Goal: Task Accomplishment & Management: Use online tool/utility

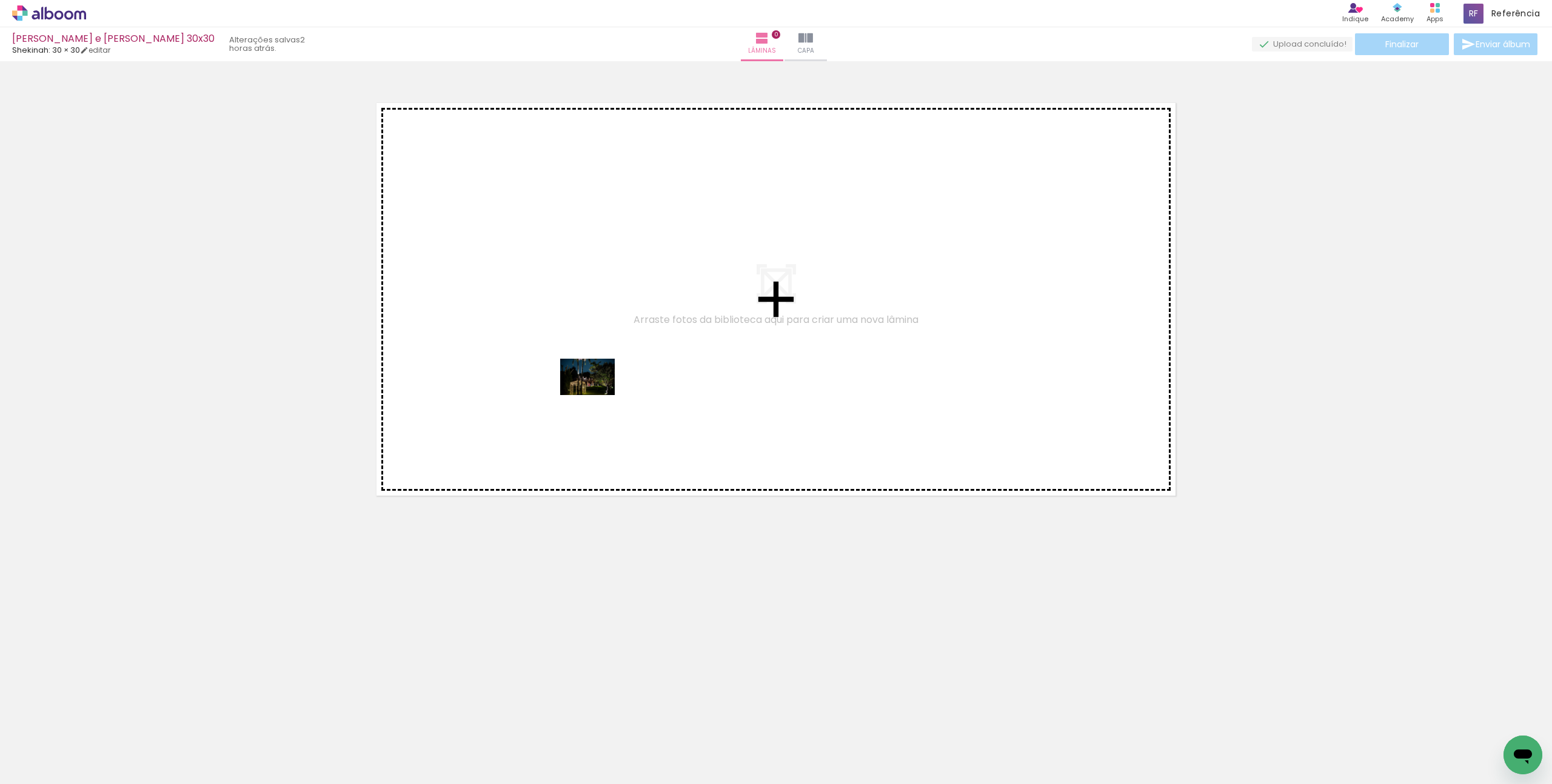
drag, startPoint x: 132, startPoint y: 745, endPoint x: 621, endPoint y: 379, distance: 610.8
click at [611, 385] on quentale-workspace at bounding box center [776, 392] width 1552 height 784
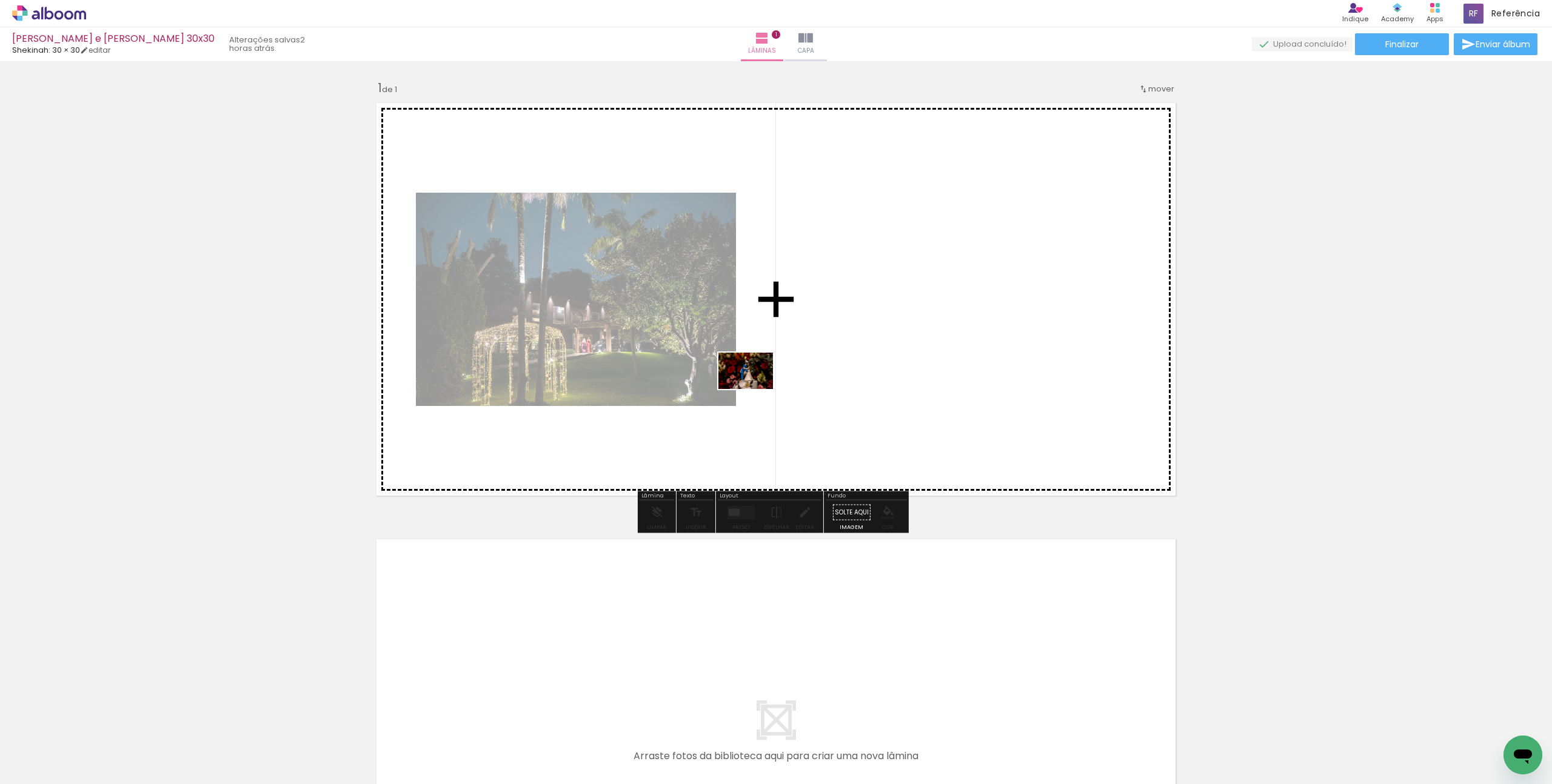
drag, startPoint x: 185, startPoint y: 753, endPoint x: 755, endPoint y: 389, distance: 676.3
click at [755, 389] on quentale-workspace at bounding box center [776, 392] width 1552 height 784
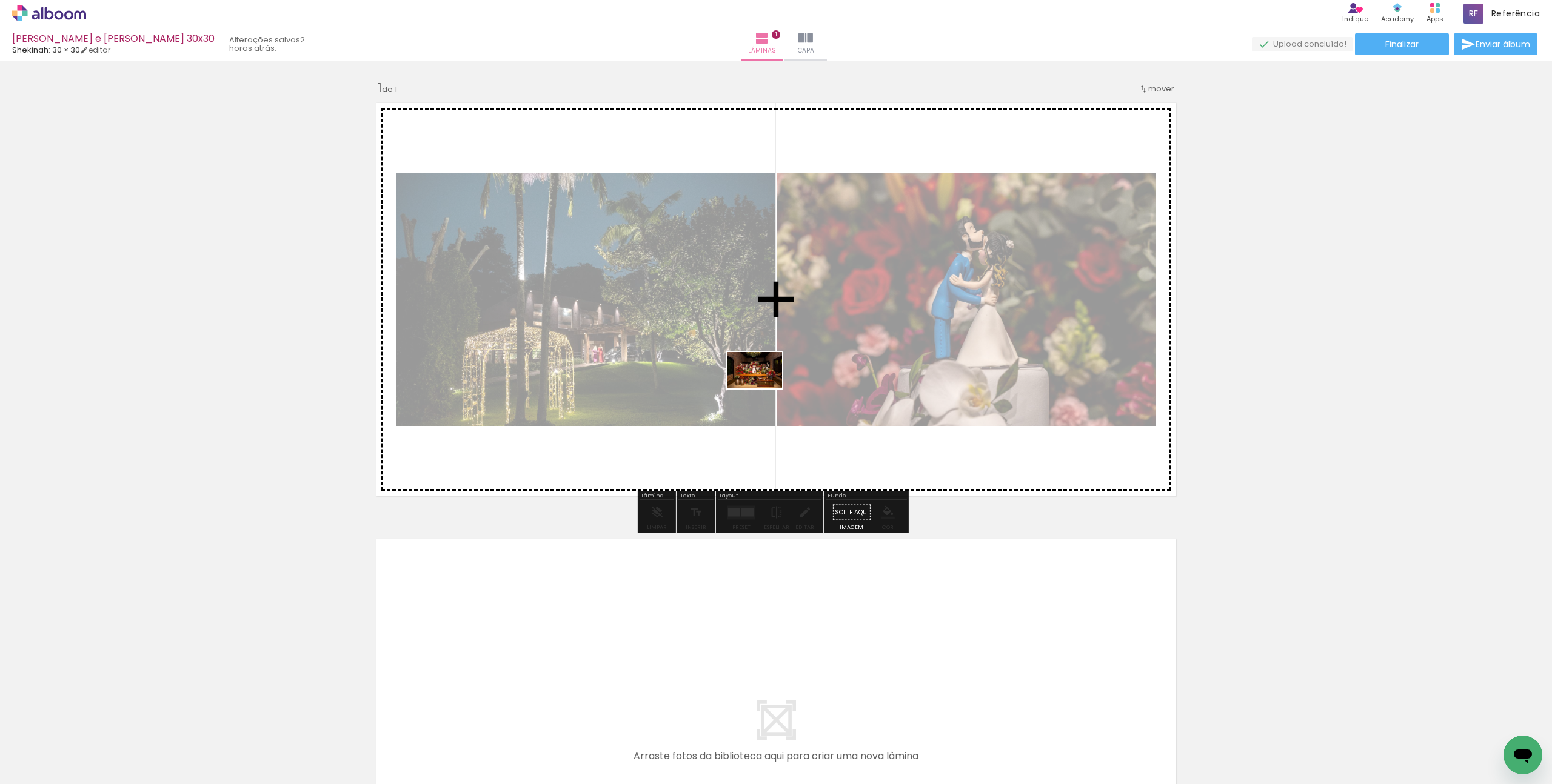
drag, startPoint x: 272, startPoint y: 757, endPoint x: 764, endPoint y: 388, distance: 615.0
click at [764, 388] on quentale-workspace at bounding box center [776, 392] width 1552 height 784
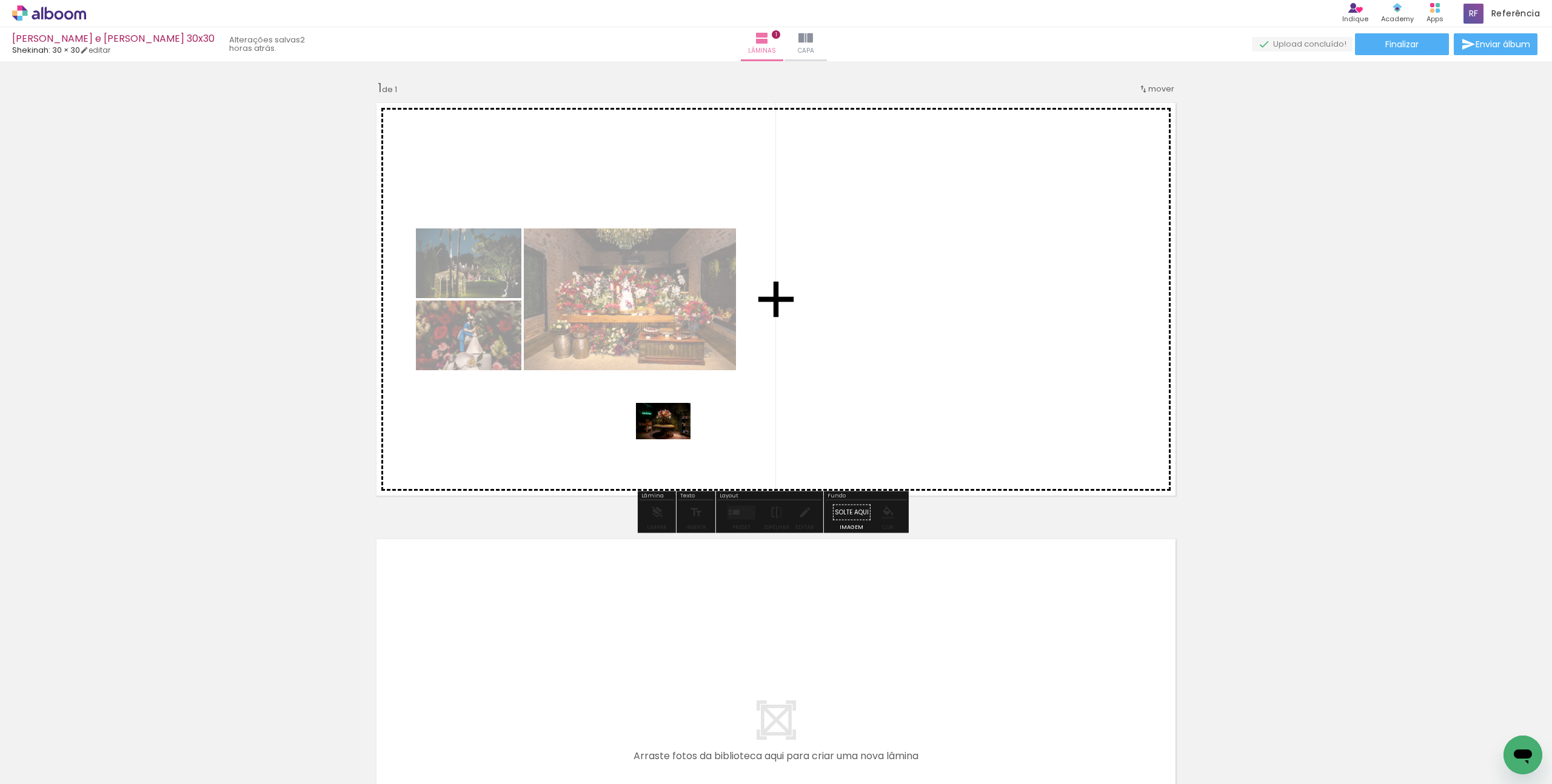
drag, startPoint x: 309, startPoint y: 741, endPoint x: 789, endPoint y: 336, distance: 628.0
click at [789, 336] on quentale-workspace at bounding box center [776, 392] width 1552 height 784
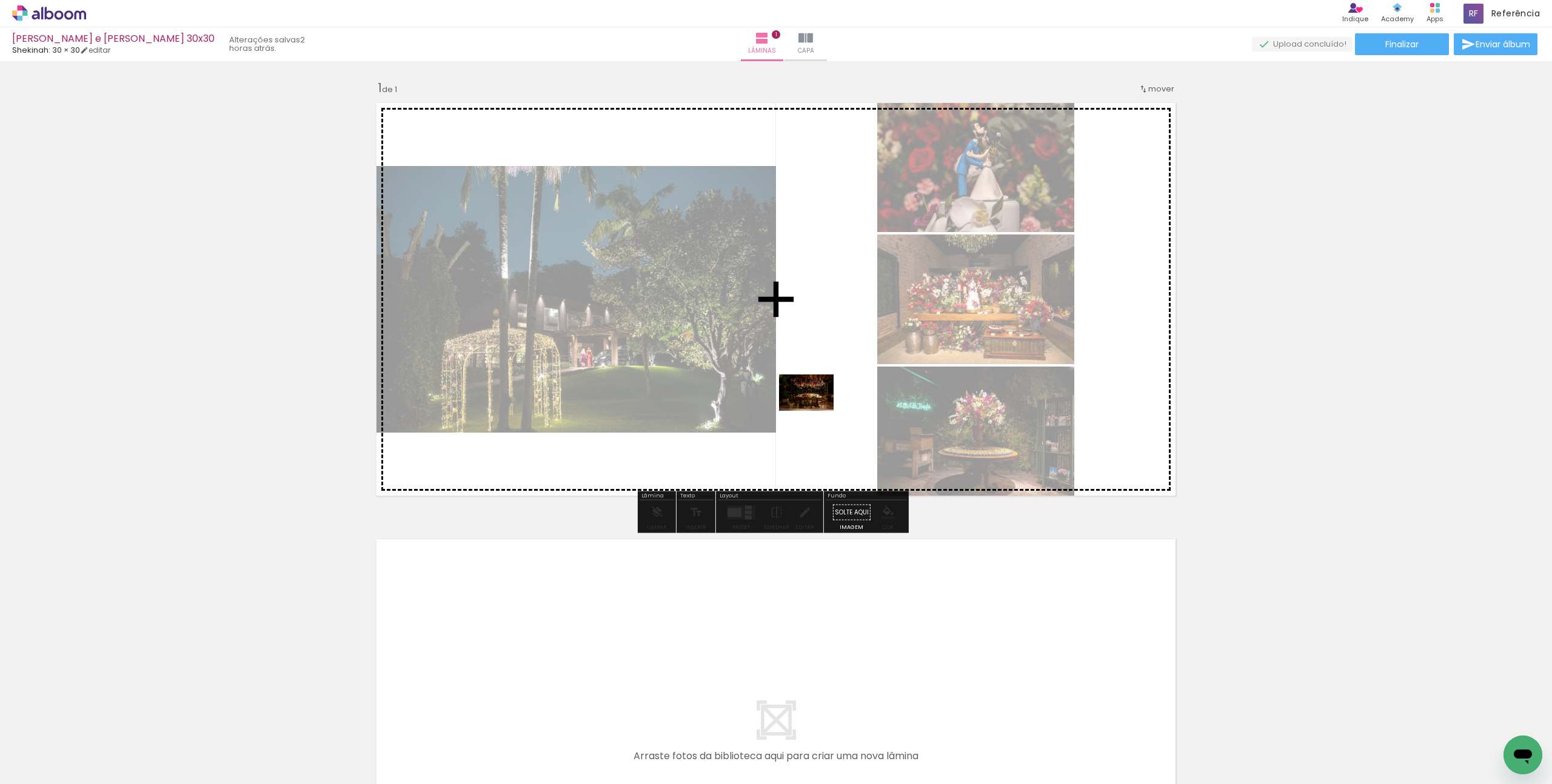
drag, startPoint x: 405, startPoint y: 753, endPoint x: 824, endPoint y: 404, distance: 545.3
click at [824, 404] on quentale-workspace at bounding box center [776, 392] width 1552 height 784
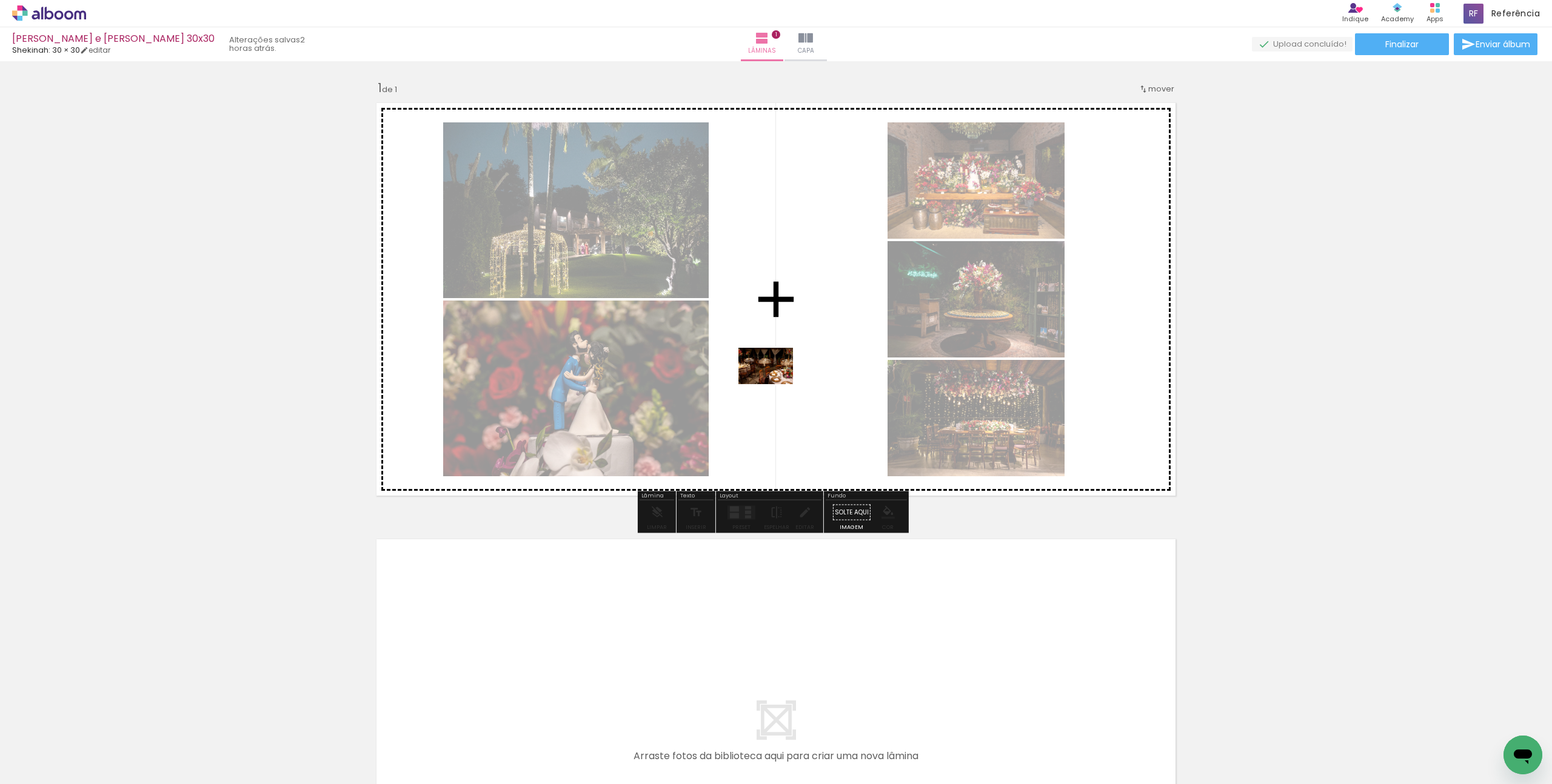
drag, startPoint x: 446, startPoint y: 754, endPoint x: 775, endPoint y: 384, distance: 495.1
click at [775, 384] on quentale-workspace at bounding box center [776, 392] width 1552 height 784
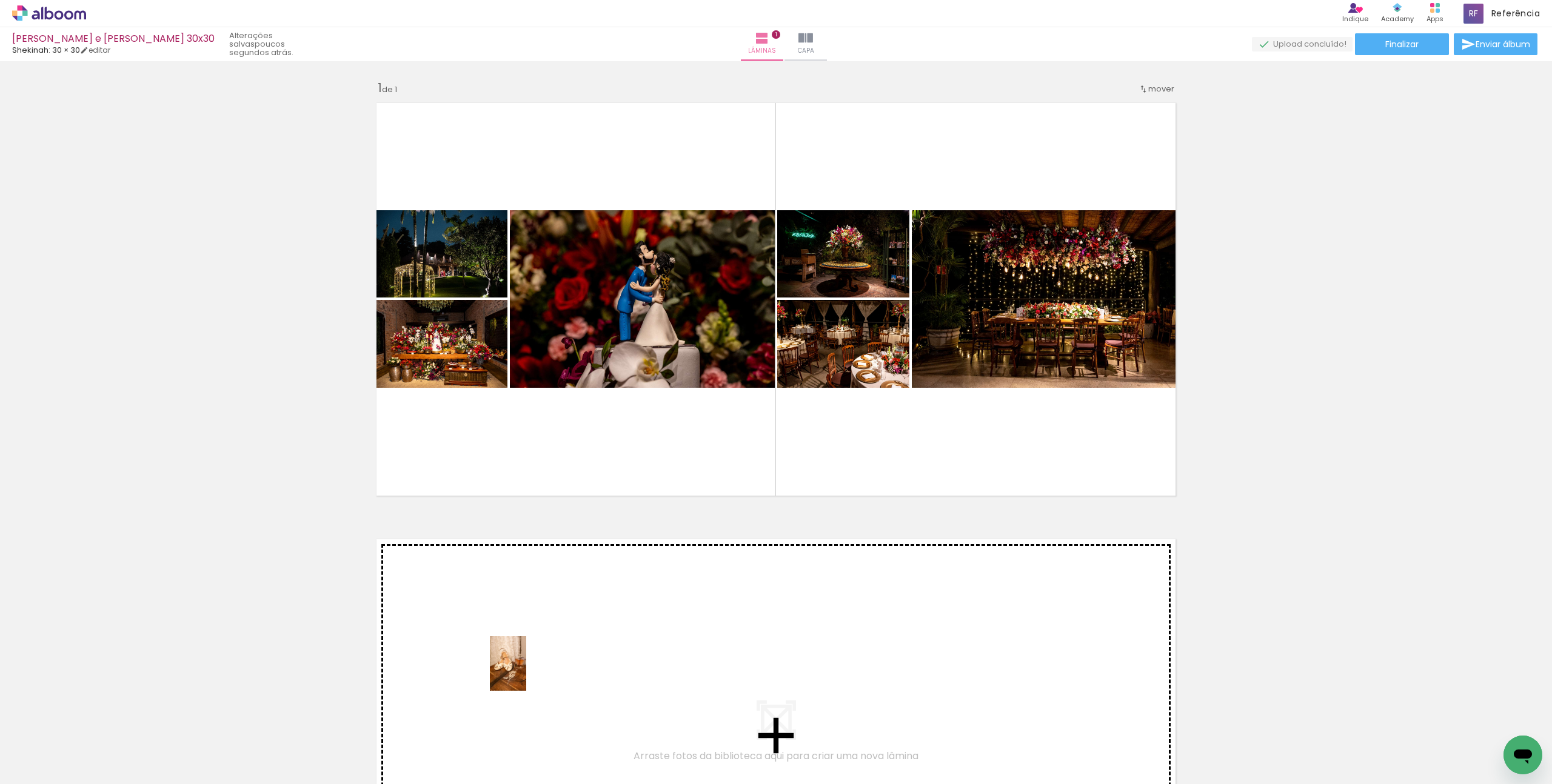
drag, startPoint x: 526, startPoint y: 745, endPoint x: 526, endPoint y: 671, distance: 74.0
click at [526, 671] on quentale-workspace at bounding box center [776, 392] width 1552 height 784
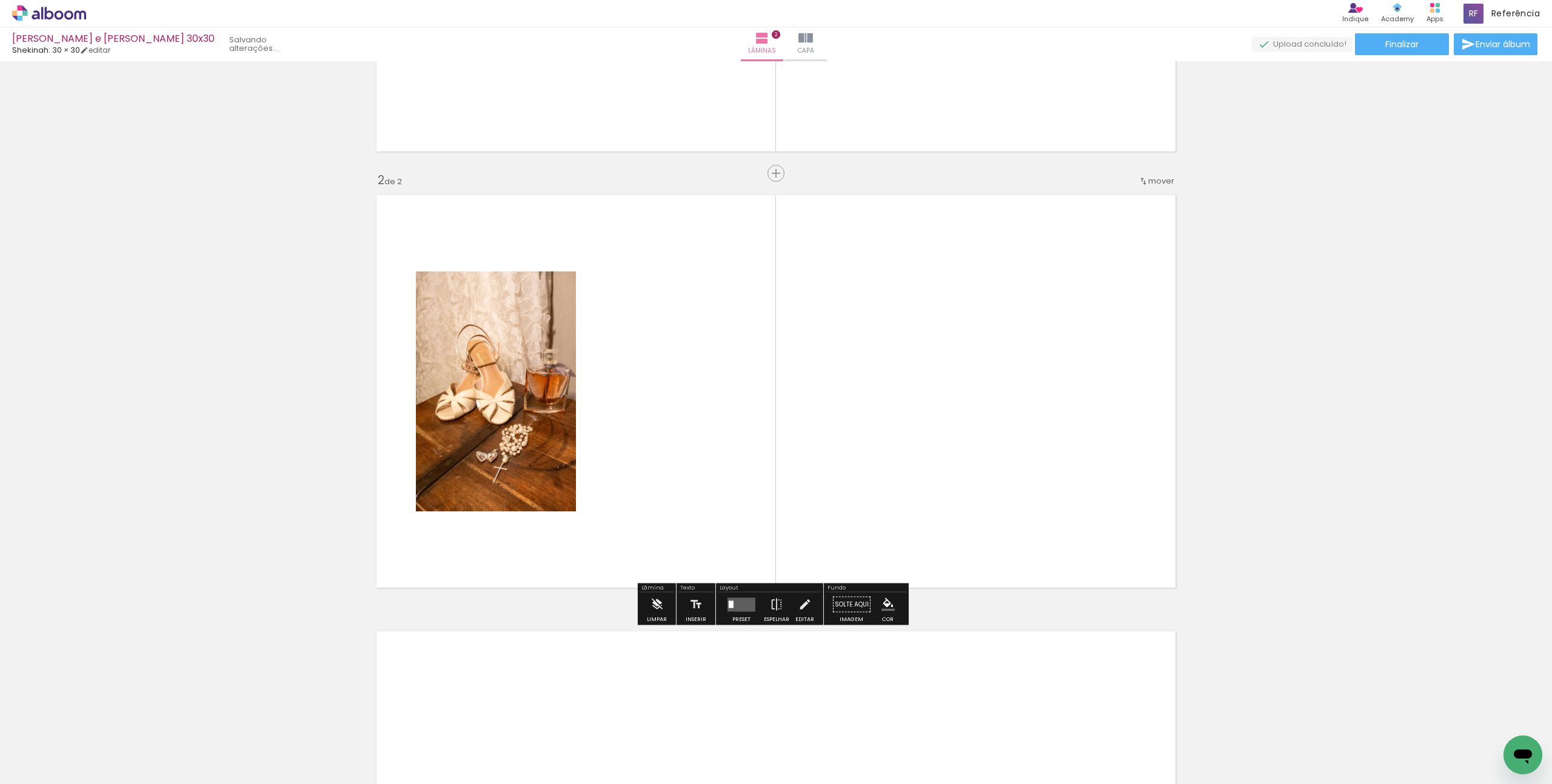
scroll to position [351, 0]
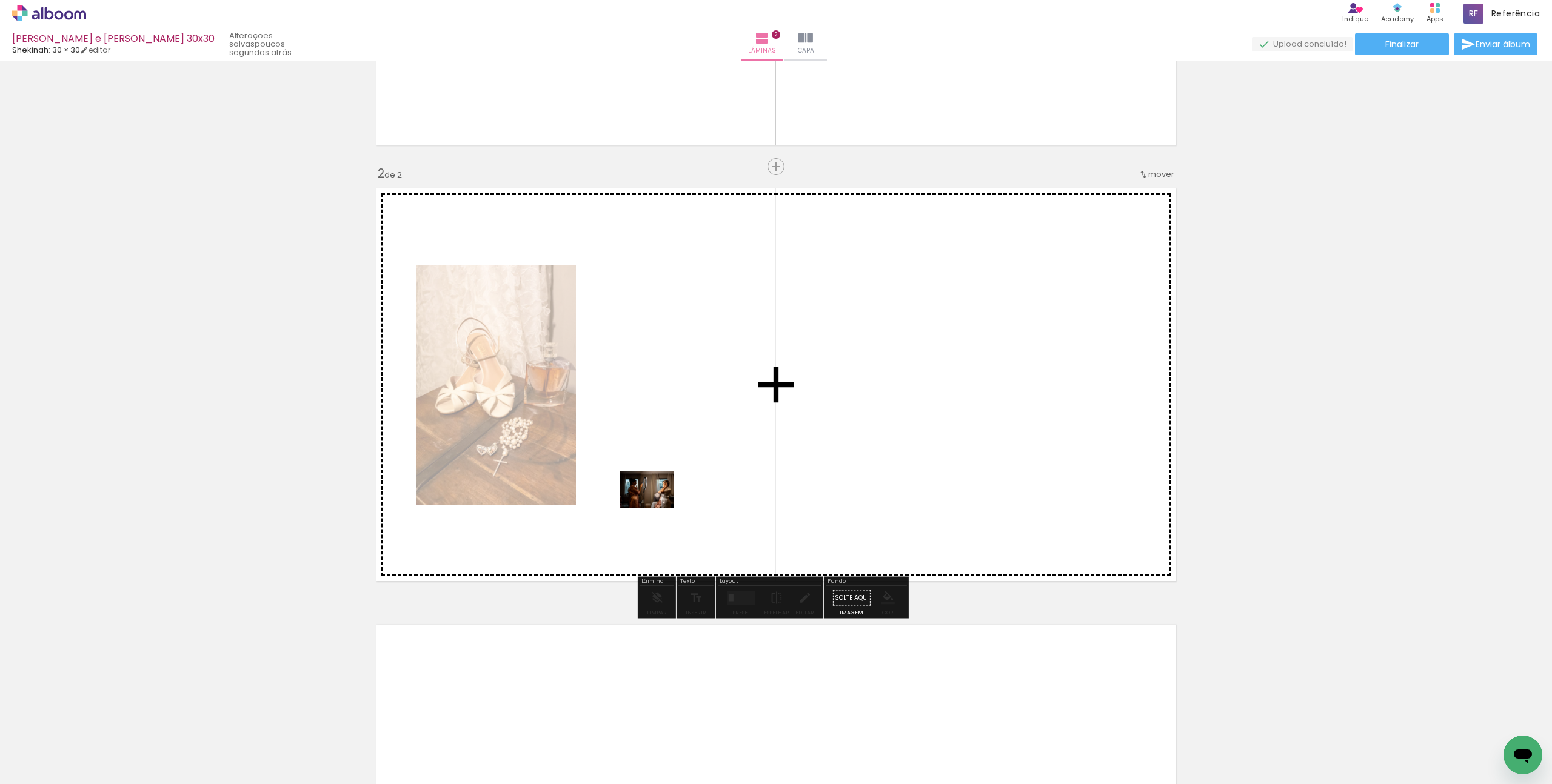
drag, startPoint x: 603, startPoint y: 749, endPoint x: 668, endPoint y: 467, distance: 289.4
click at [668, 467] on quentale-workspace at bounding box center [776, 392] width 1552 height 784
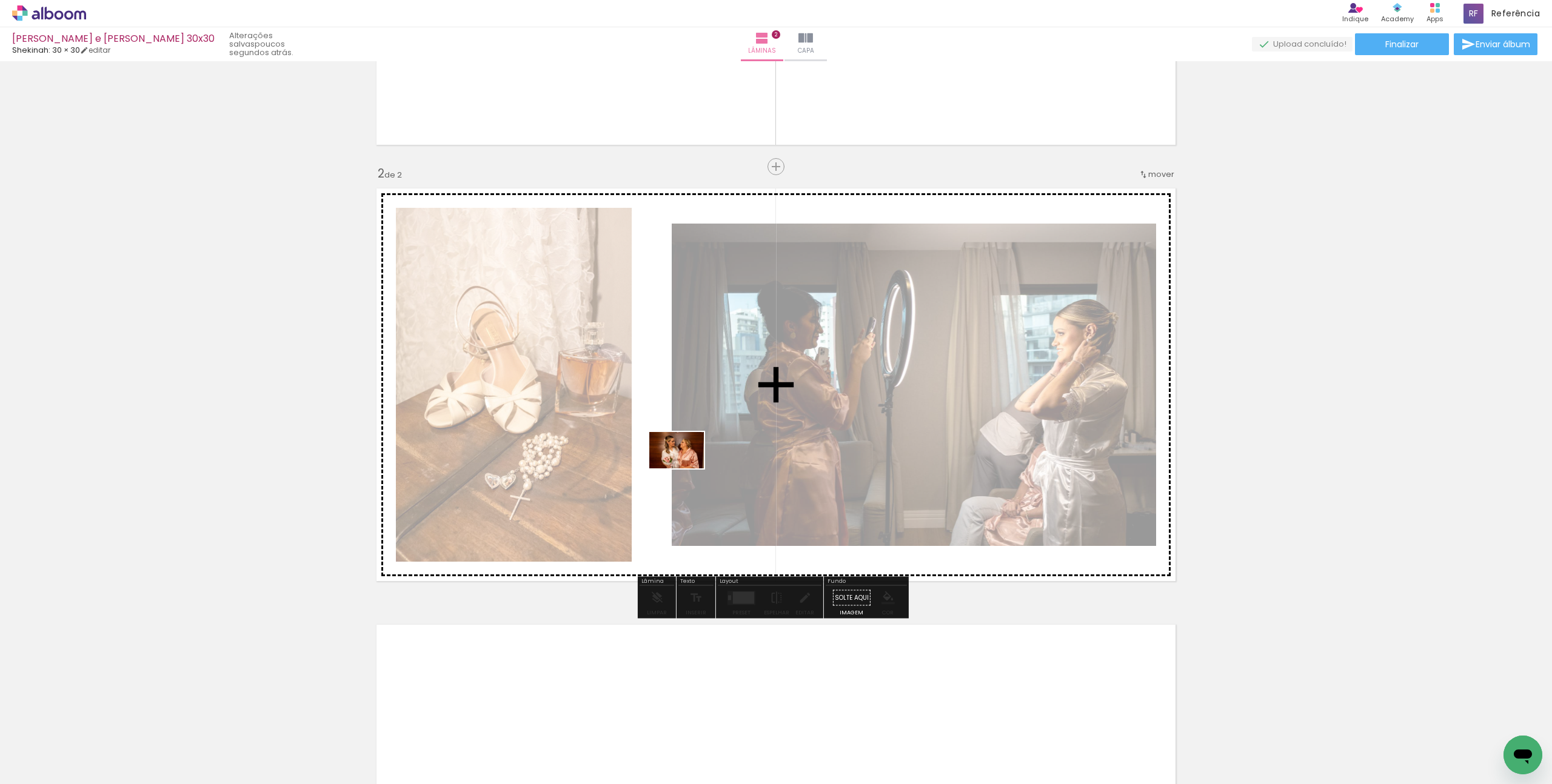
drag, startPoint x: 662, startPoint y: 748, endPoint x: 685, endPoint y: 469, distance: 279.9
click at [685, 469] on quentale-workspace at bounding box center [776, 392] width 1552 height 784
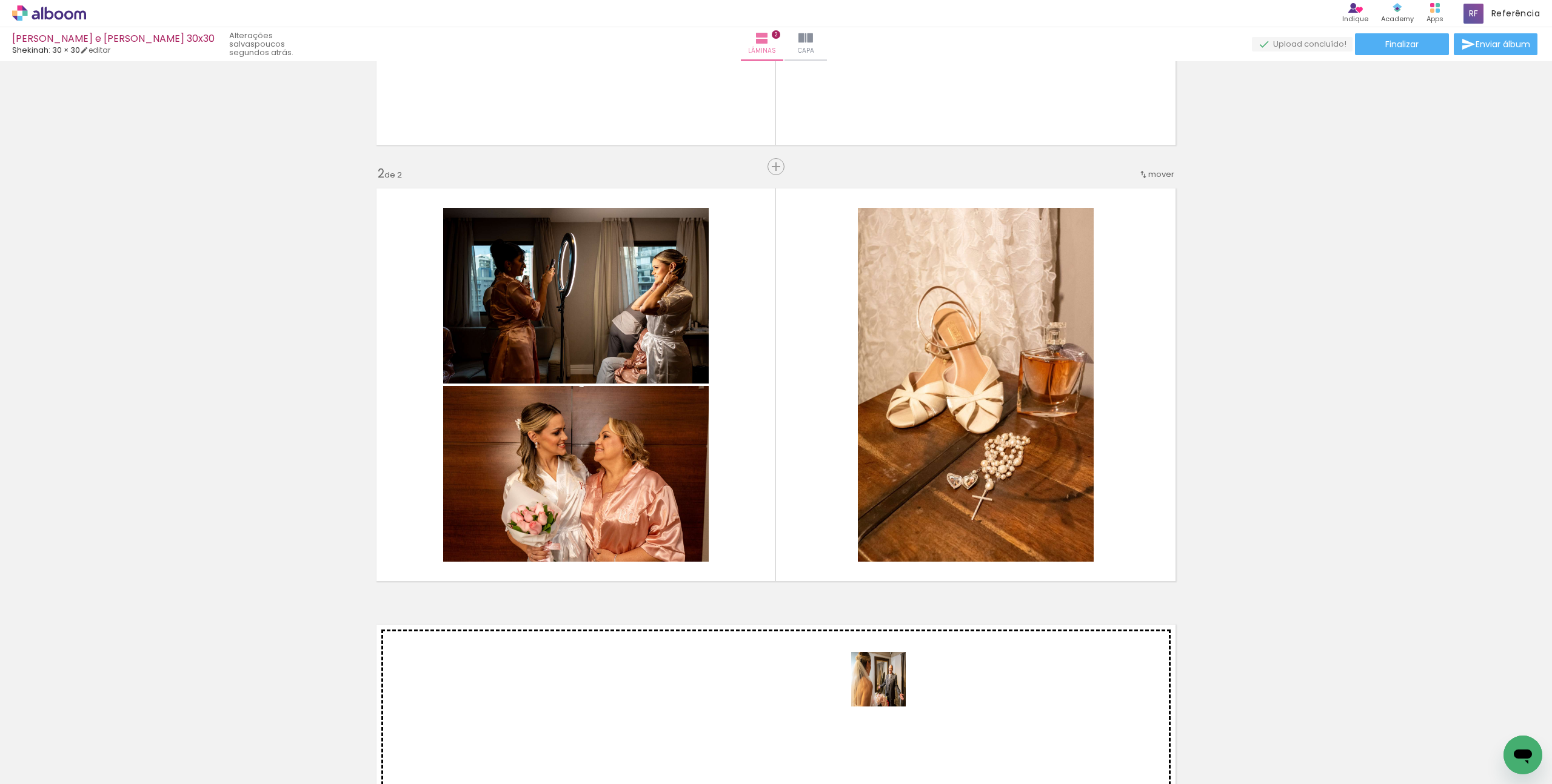
drag, startPoint x: 936, startPoint y: 745, endPoint x: 886, endPoint y: 687, distance: 76.6
click at [886, 687] on quentale-workspace at bounding box center [776, 392] width 1552 height 784
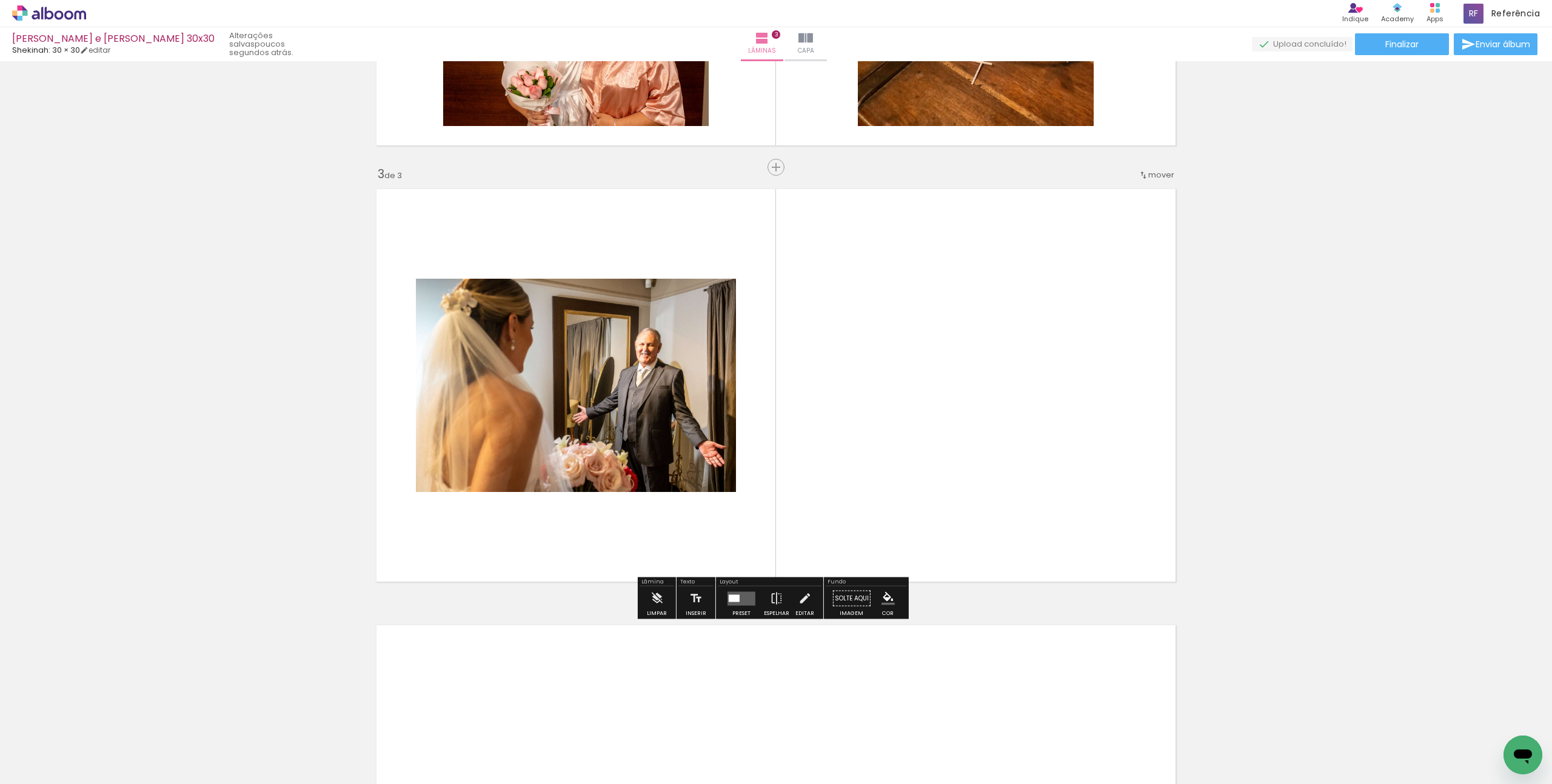
scroll to position [788, 0]
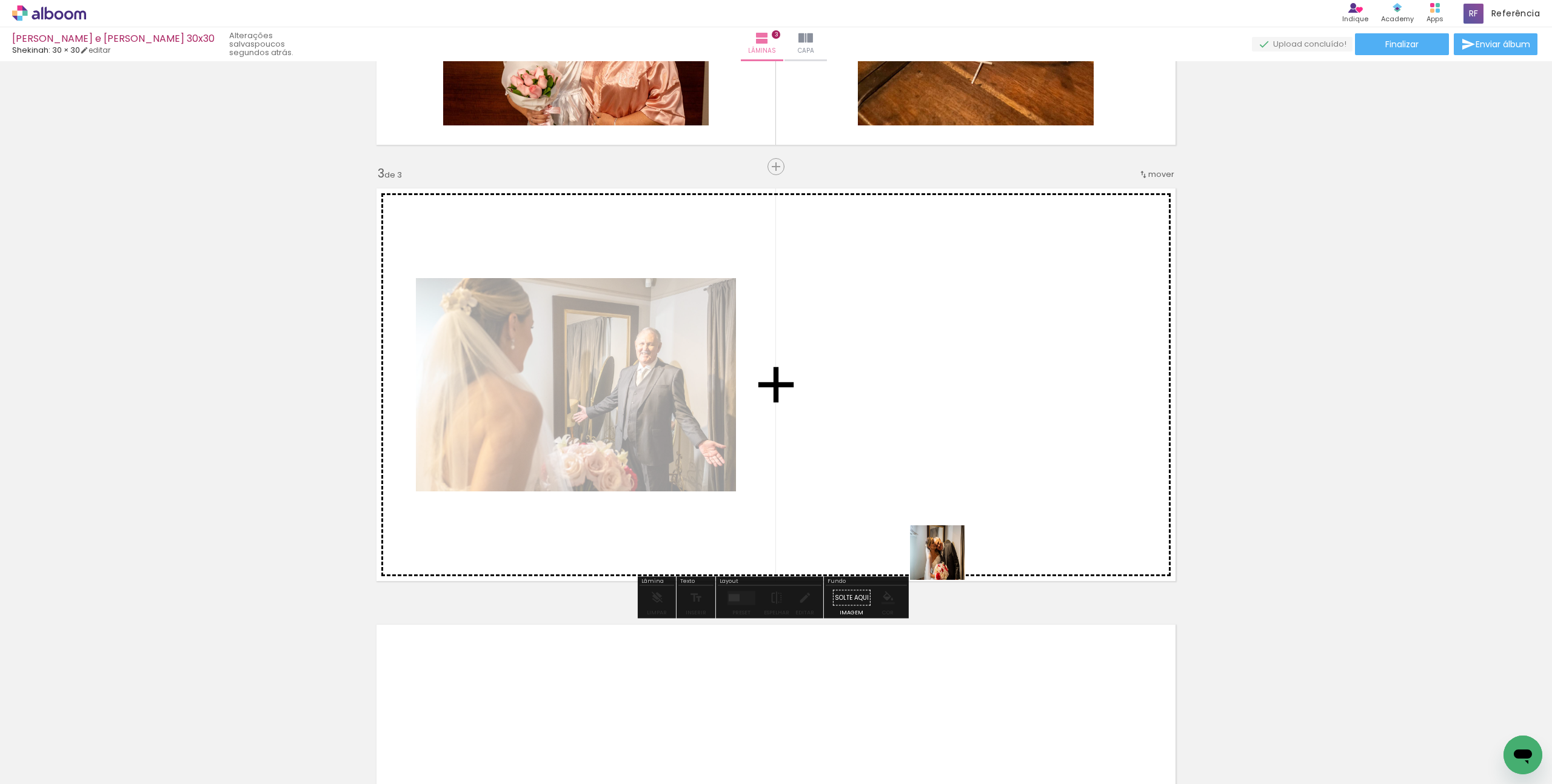
drag, startPoint x: 1009, startPoint y: 753, endPoint x: 925, endPoint y: 448, distance: 316.4
click at [925, 448] on quentale-workspace at bounding box center [776, 392] width 1552 height 784
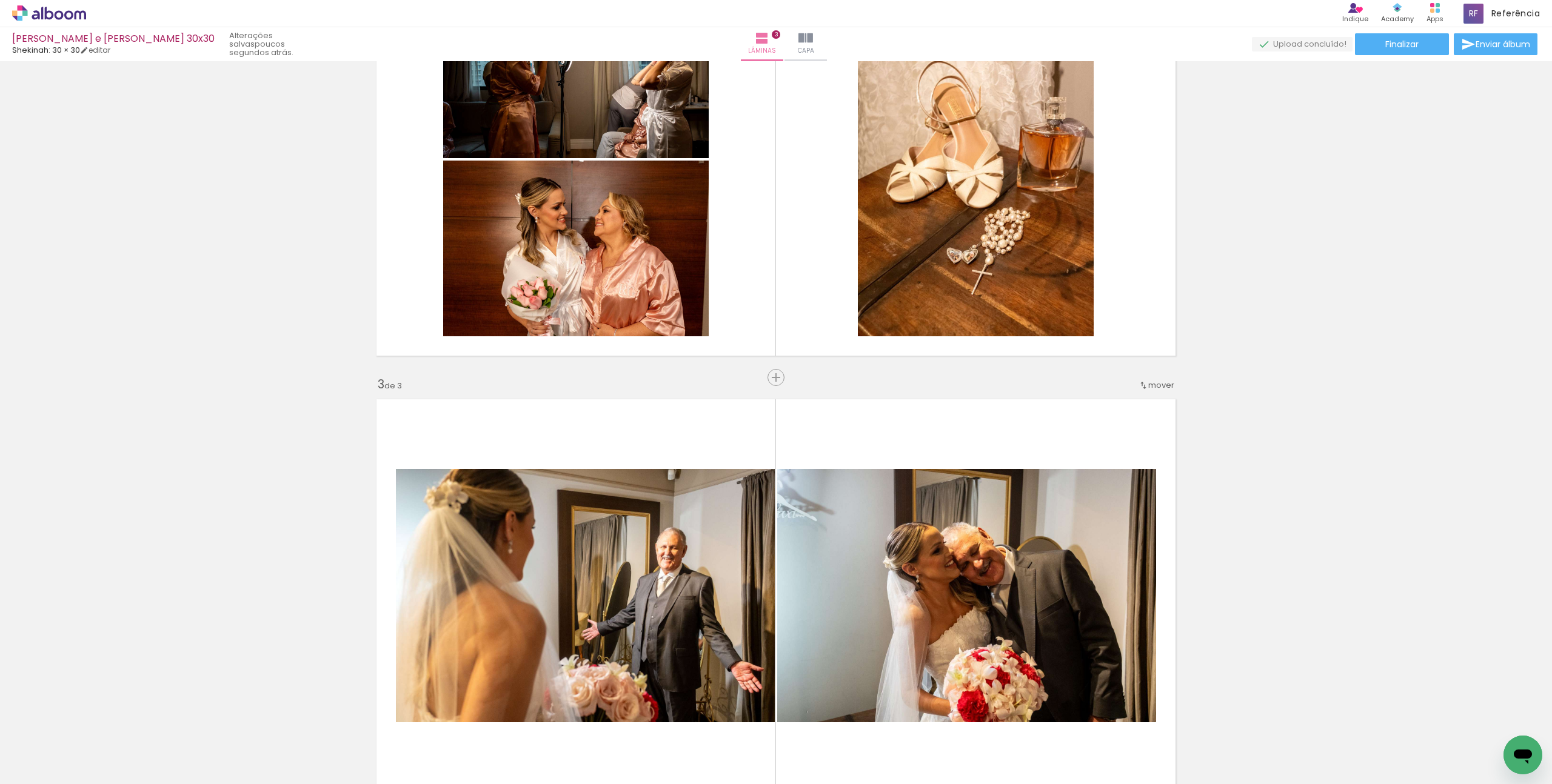
scroll to position [569, 0]
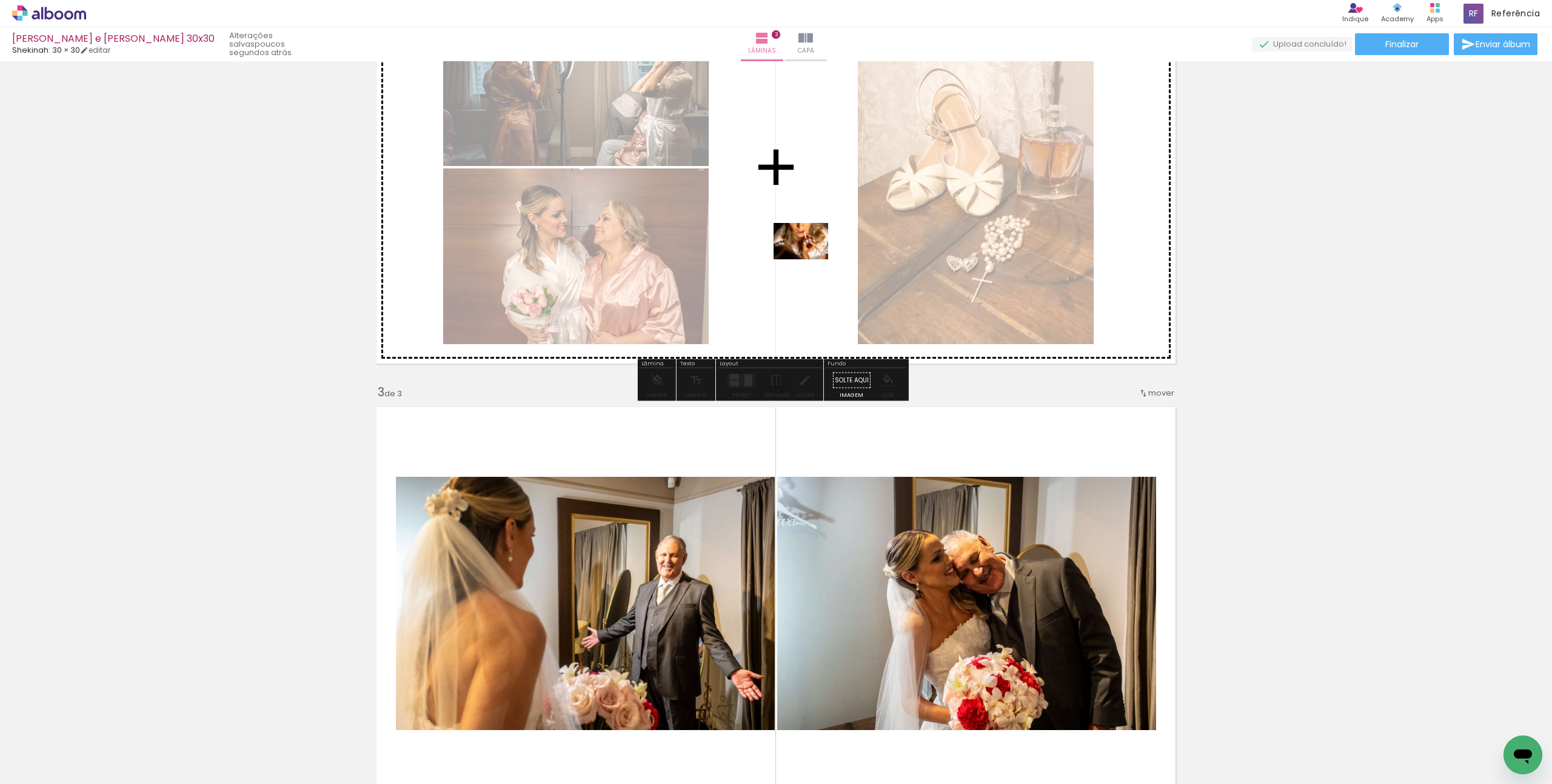
drag, startPoint x: 807, startPoint y: 752, endPoint x: 810, endPoint y: 251, distance: 501.0
click at [810, 251] on quentale-workspace at bounding box center [776, 392] width 1552 height 784
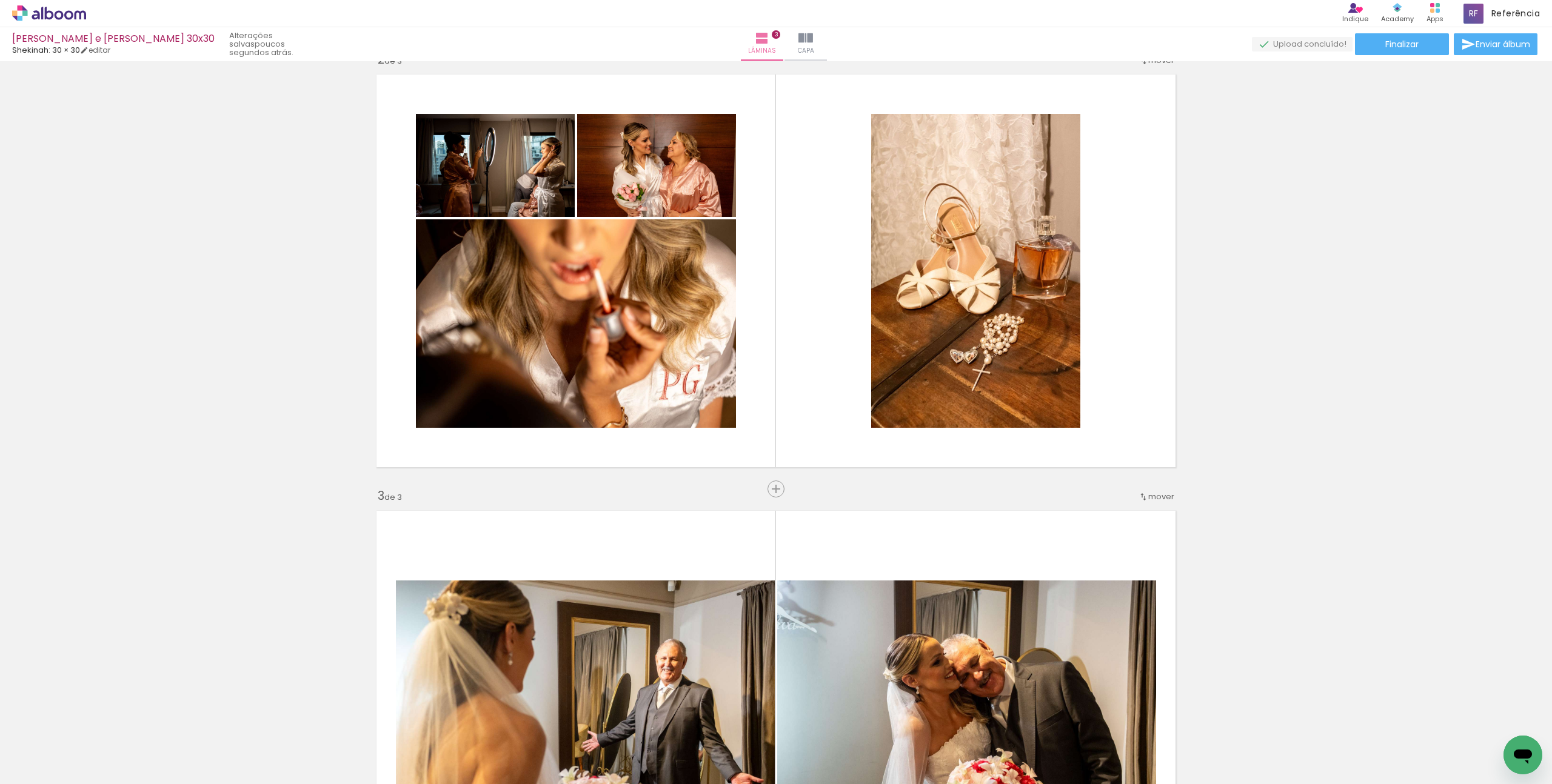
scroll to position [480, 0]
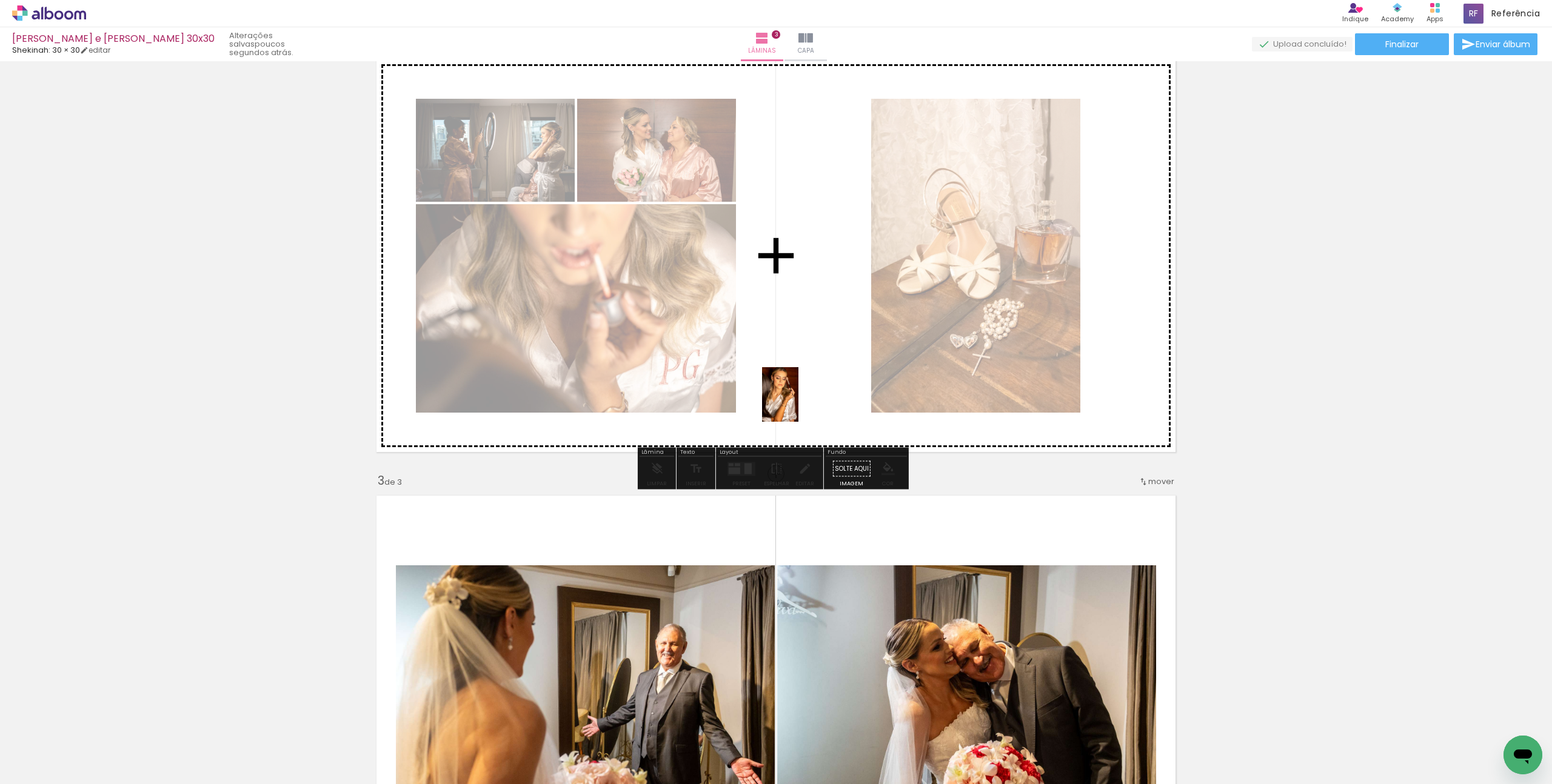
drag, startPoint x: 735, startPoint y: 746, endPoint x: 807, endPoint y: 355, distance: 397.6
click at [807, 355] on quentale-workspace at bounding box center [776, 392] width 1552 height 784
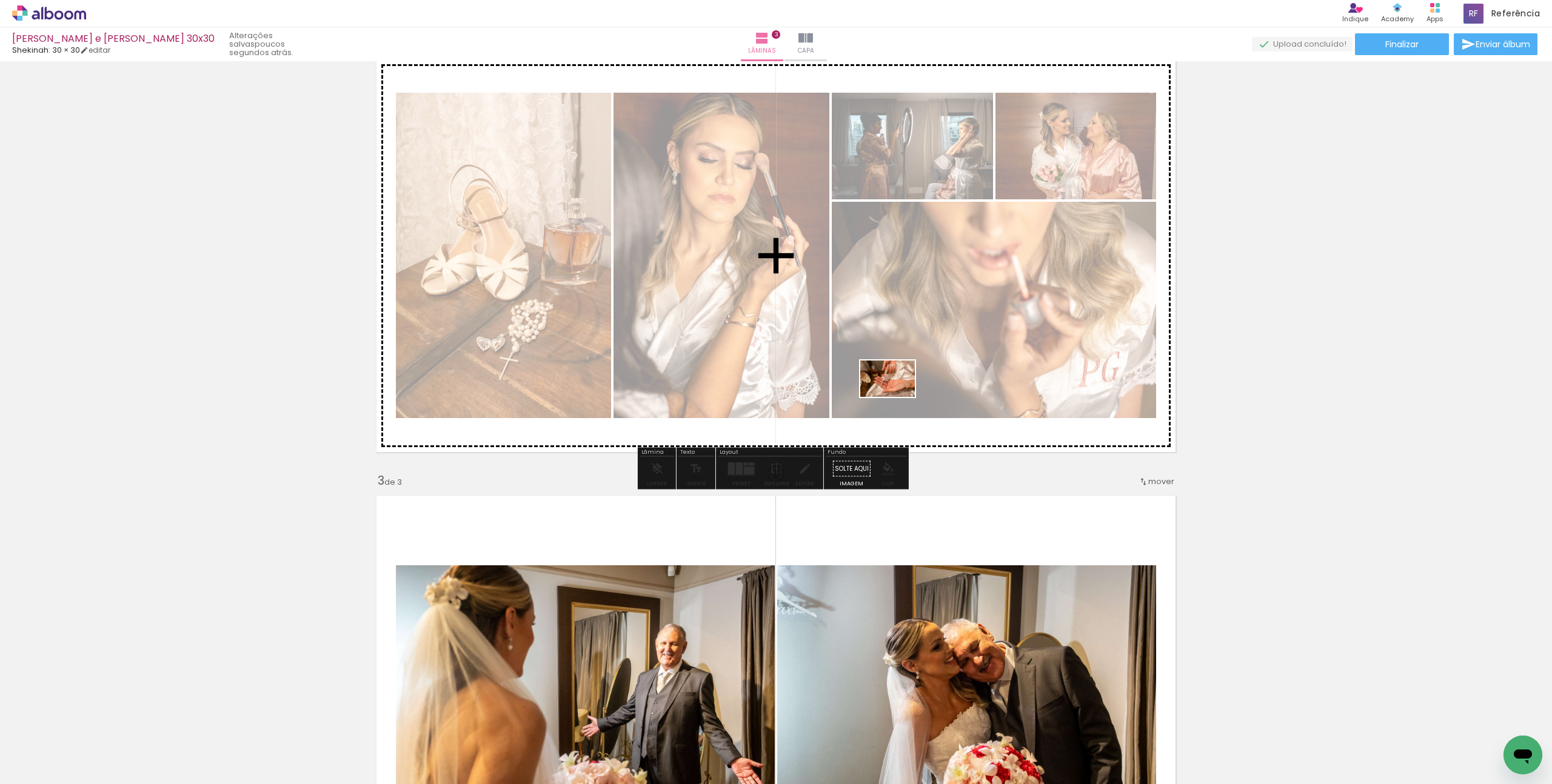
drag, startPoint x: 875, startPoint y: 758, endPoint x: 896, endPoint y: 397, distance: 361.6
click at [896, 397] on quentale-workspace at bounding box center [776, 392] width 1552 height 784
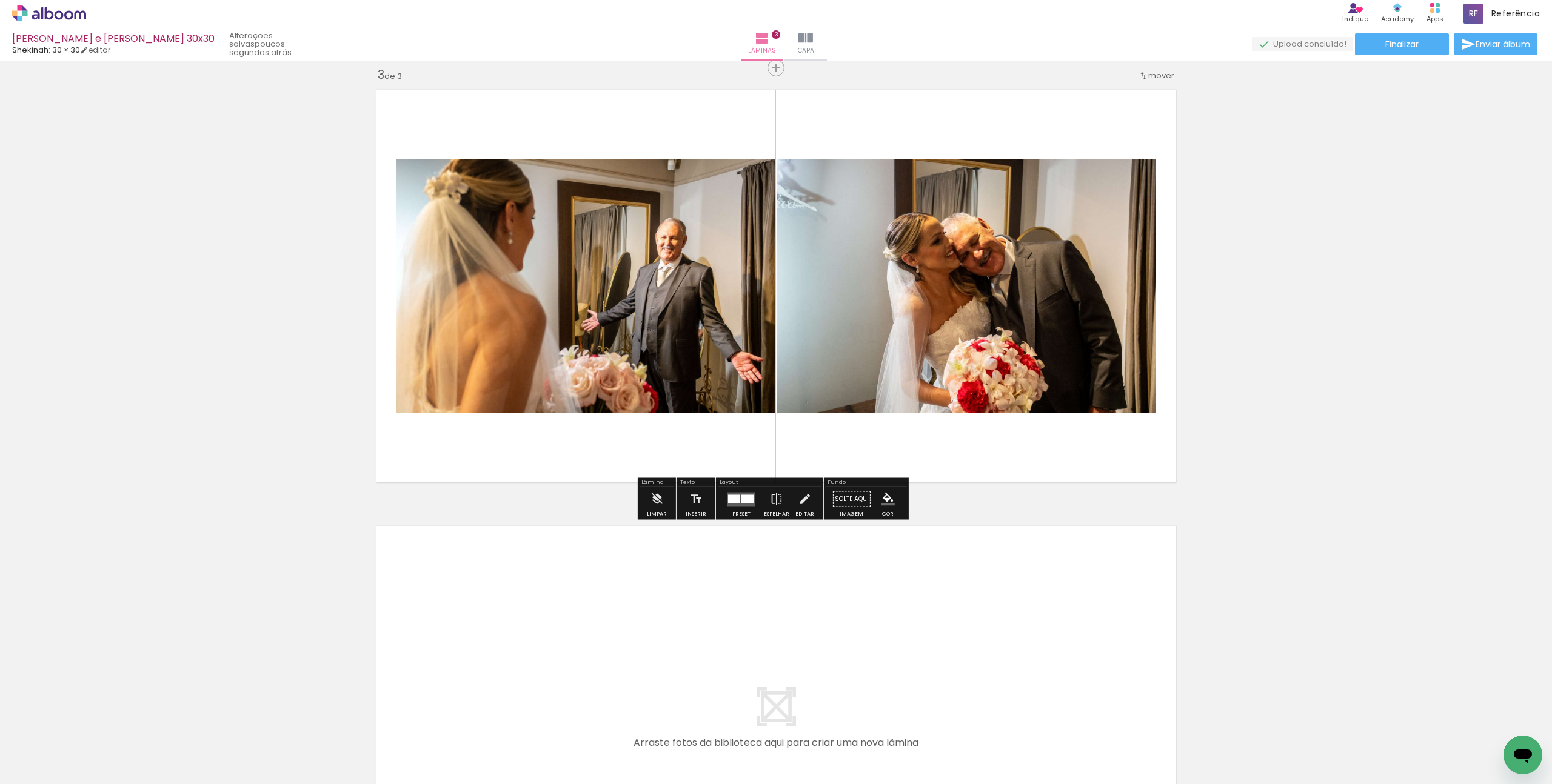
scroll to position [960, 0]
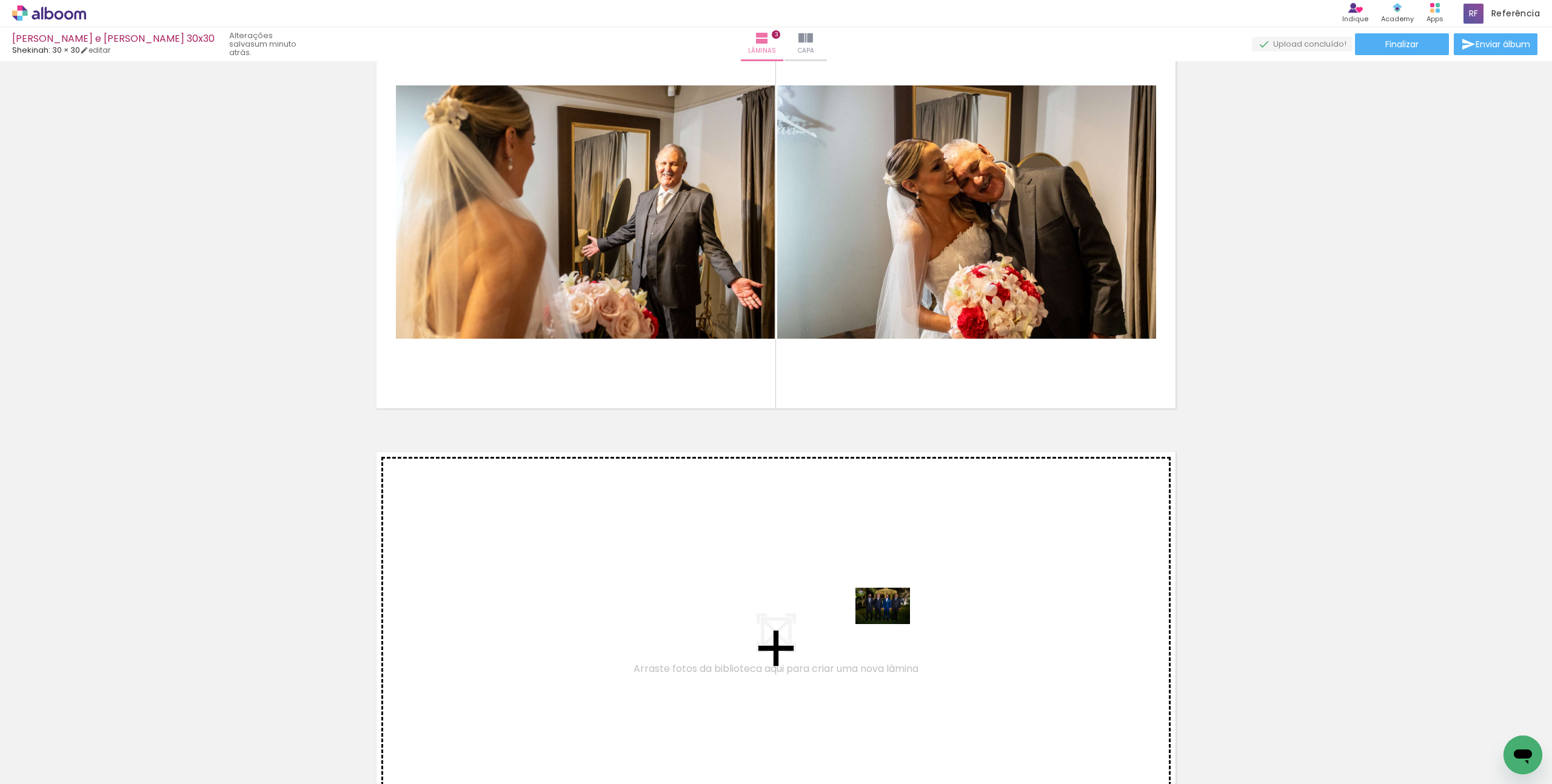
drag, startPoint x: 1078, startPoint y: 753, endPoint x: 890, endPoint y: 624, distance: 228.0
click at [890, 624] on quentale-workspace at bounding box center [776, 392] width 1552 height 784
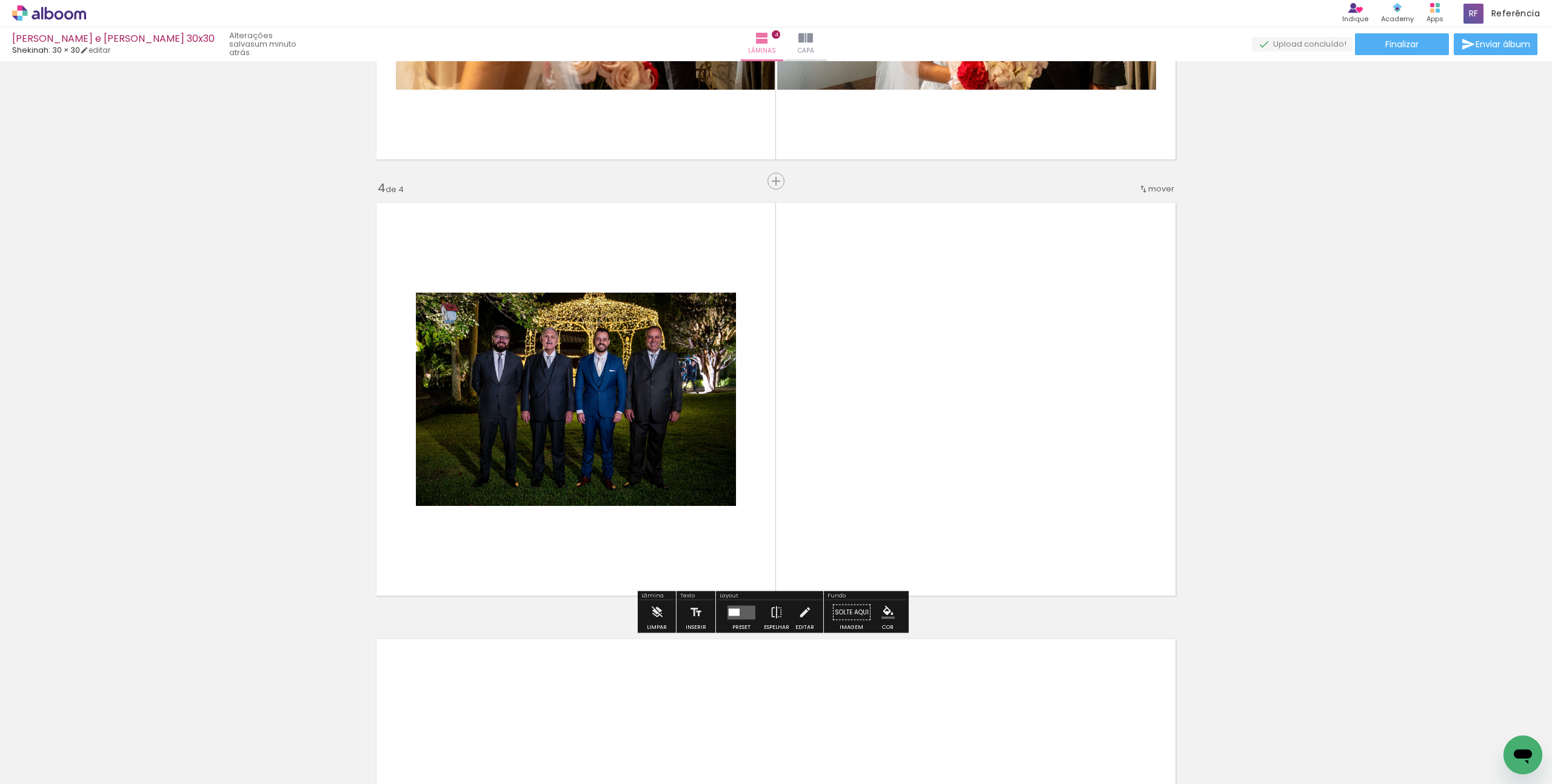
scroll to position [1223, 0]
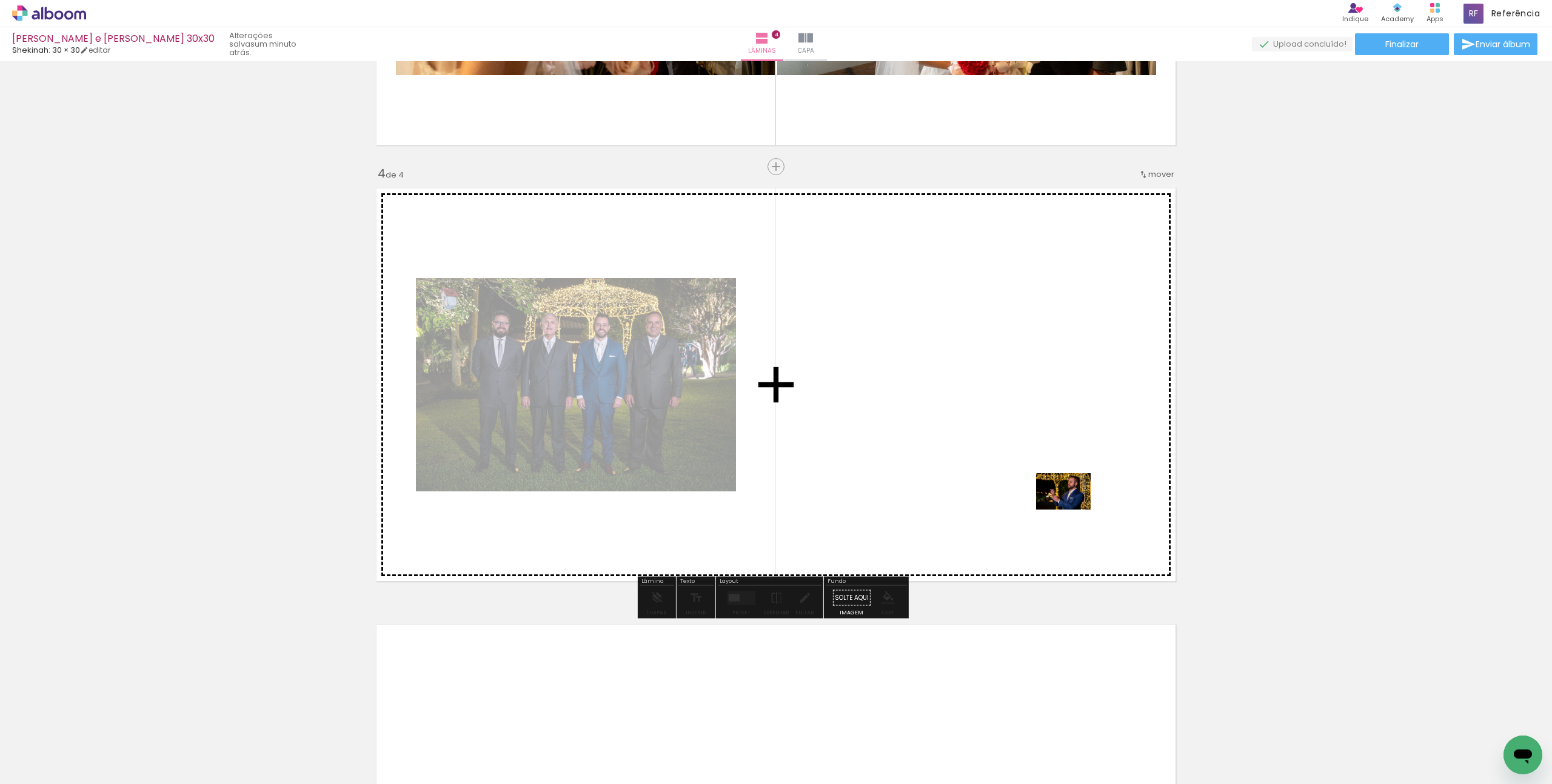
drag, startPoint x: 1340, startPoint y: 749, endPoint x: 1073, endPoint y: 509, distance: 359.0
click at [1073, 509] on quentale-workspace at bounding box center [776, 392] width 1552 height 784
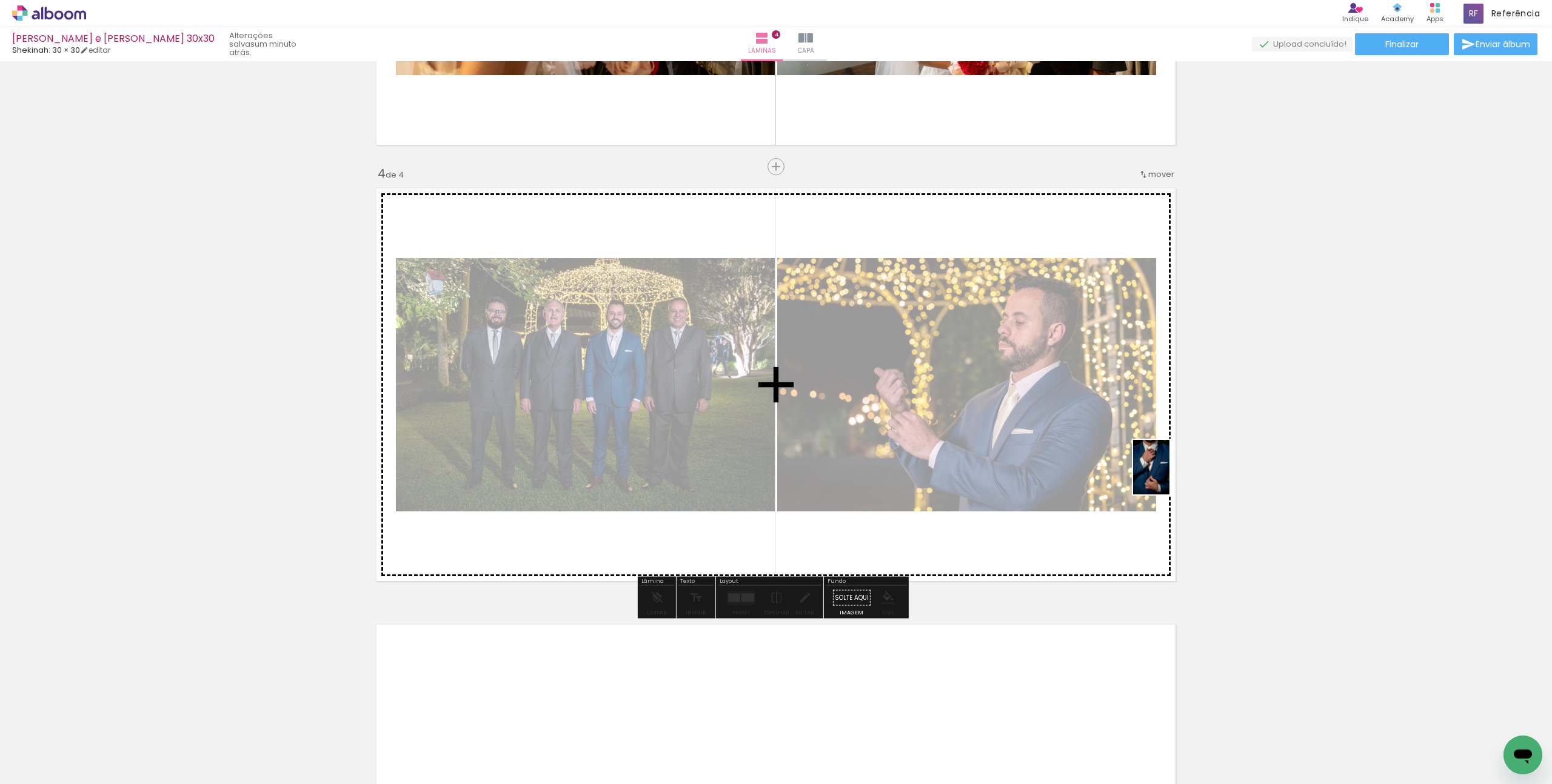
drag, startPoint x: 1410, startPoint y: 752, endPoint x: 1169, endPoint y: 476, distance: 366.4
click at [1169, 476] on quentale-workspace at bounding box center [776, 392] width 1552 height 784
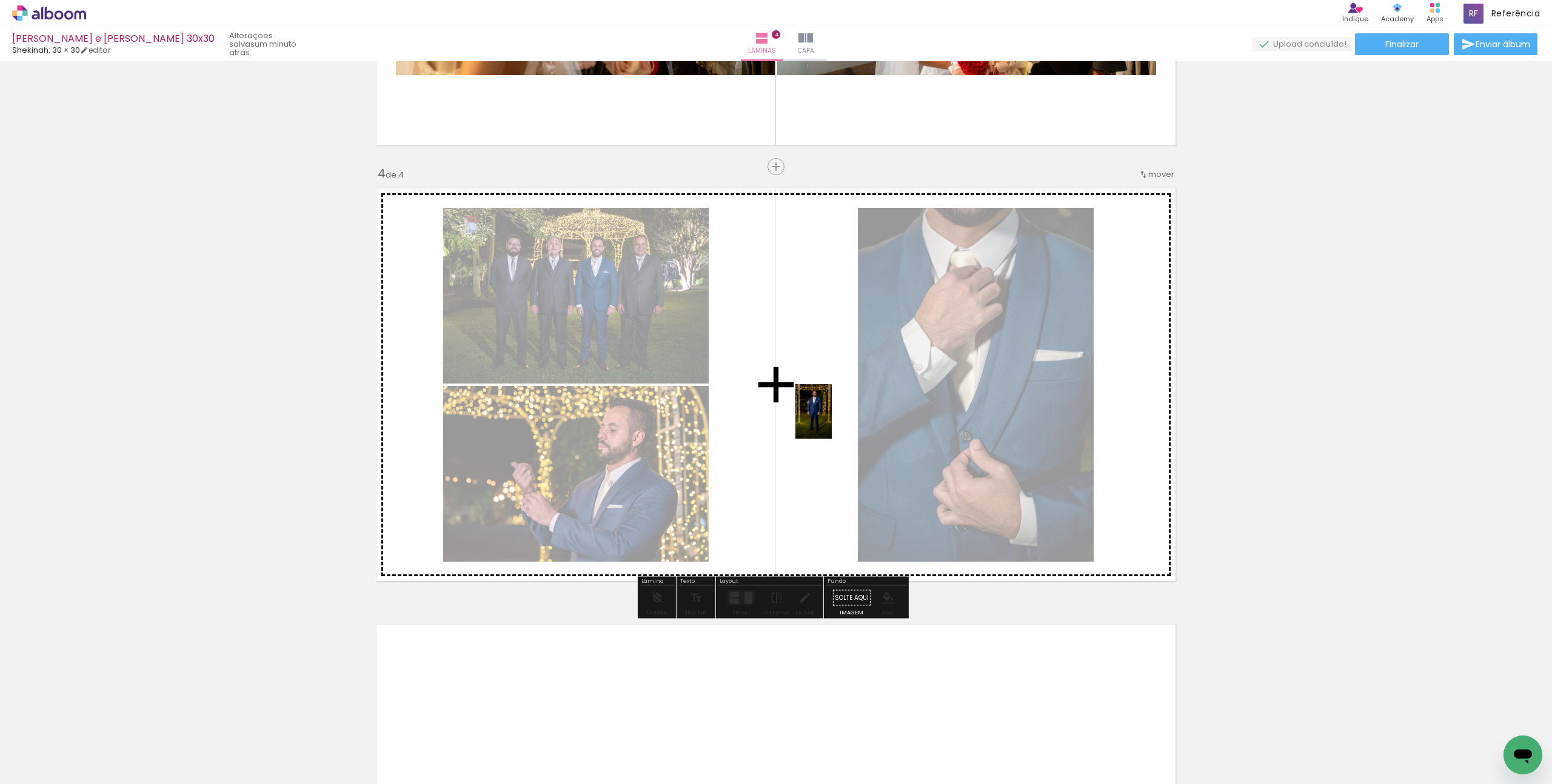
drag, startPoint x: 1282, startPoint y: 753, endPoint x: 824, endPoint y: 418, distance: 567.4
click at [824, 418] on quentale-workspace at bounding box center [776, 392] width 1552 height 784
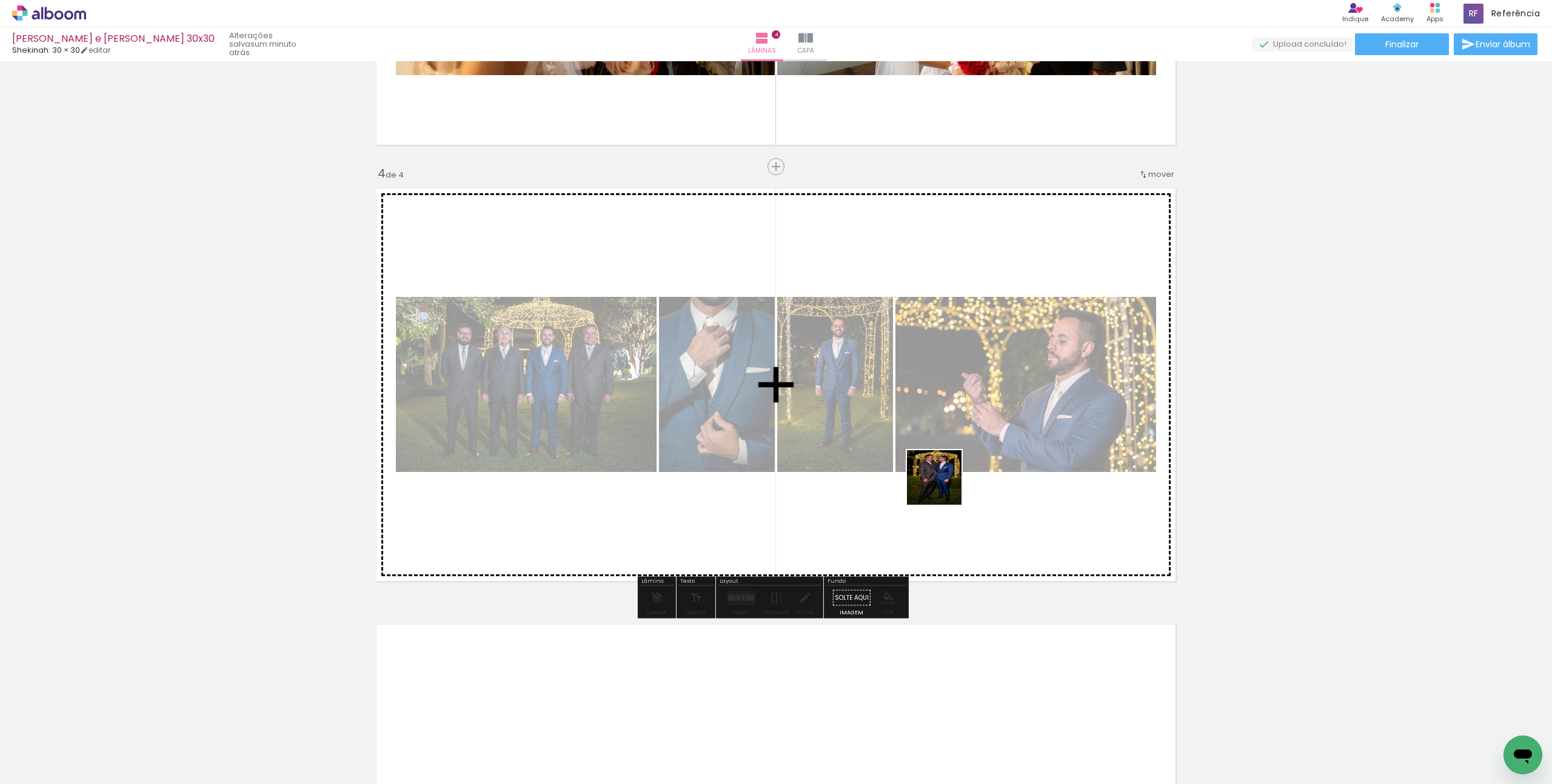
drag, startPoint x: 1213, startPoint y: 752, endPoint x: 915, endPoint y: 465, distance: 413.7
click at [915, 465] on quentale-workspace at bounding box center [776, 392] width 1552 height 784
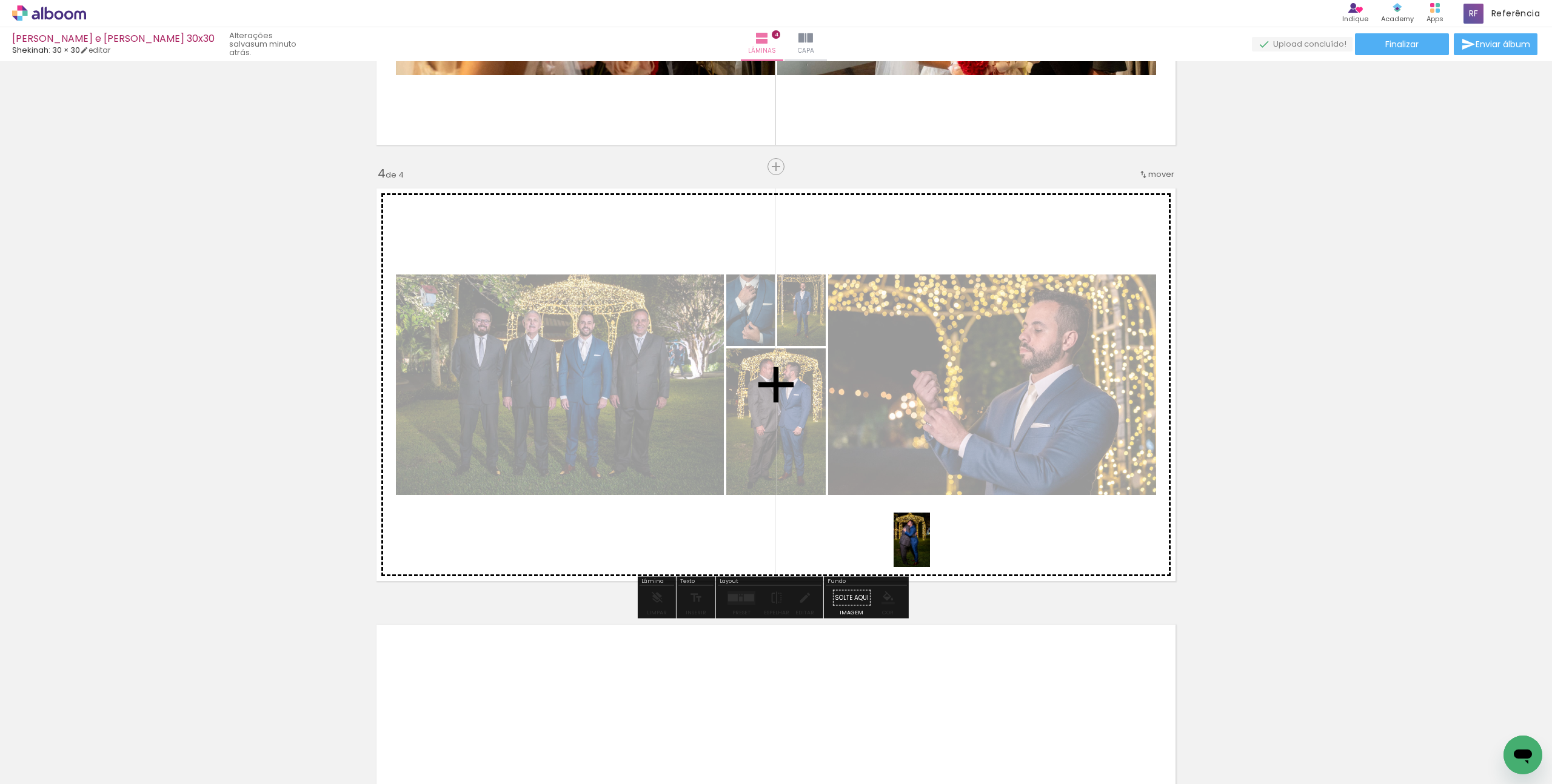
drag, startPoint x: 1148, startPoint y: 763, endPoint x: 719, endPoint y: 457, distance: 527.0
click at [719, 457] on quentale-workspace at bounding box center [776, 392] width 1552 height 784
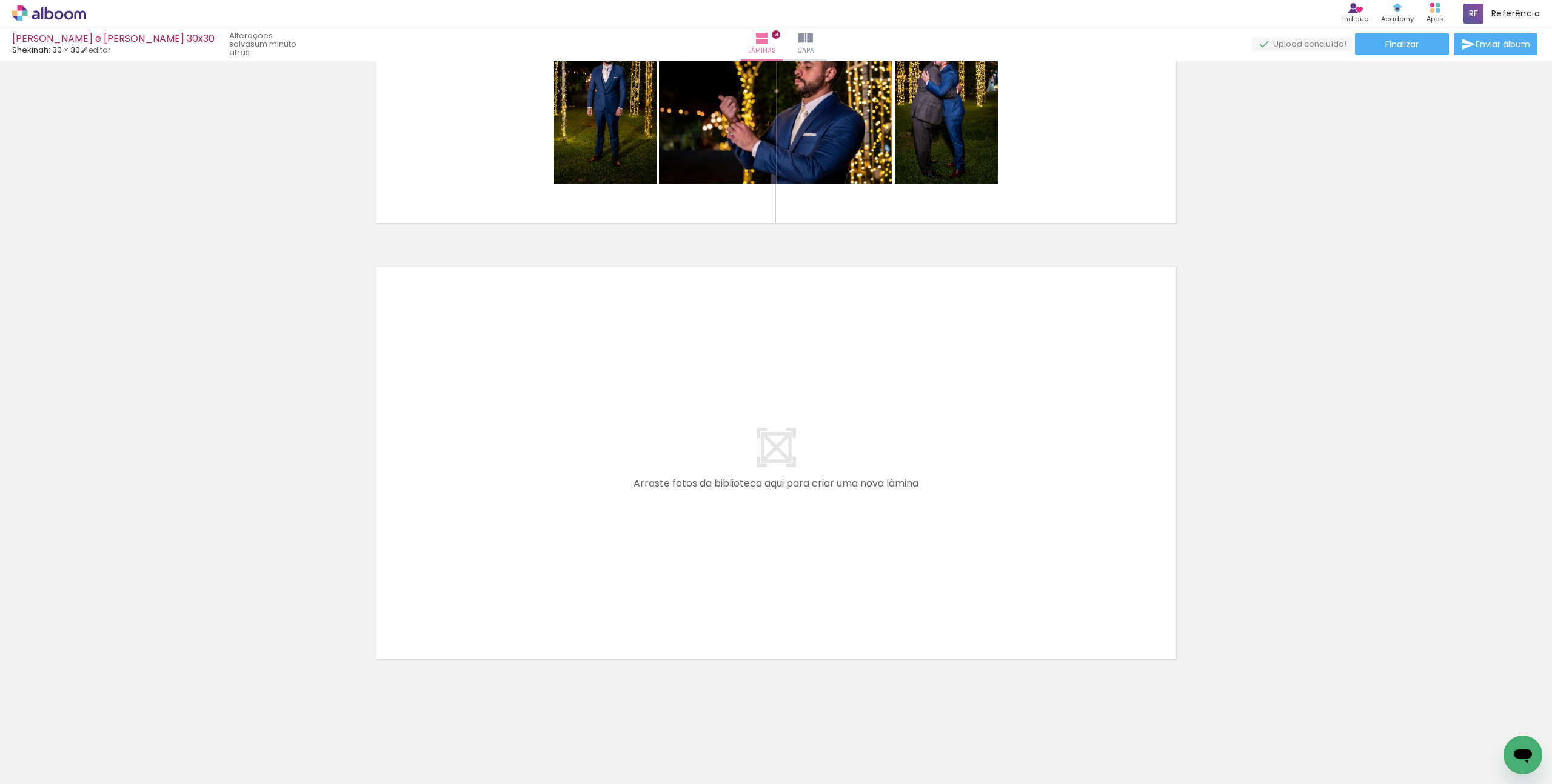
scroll to position [0, 1208]
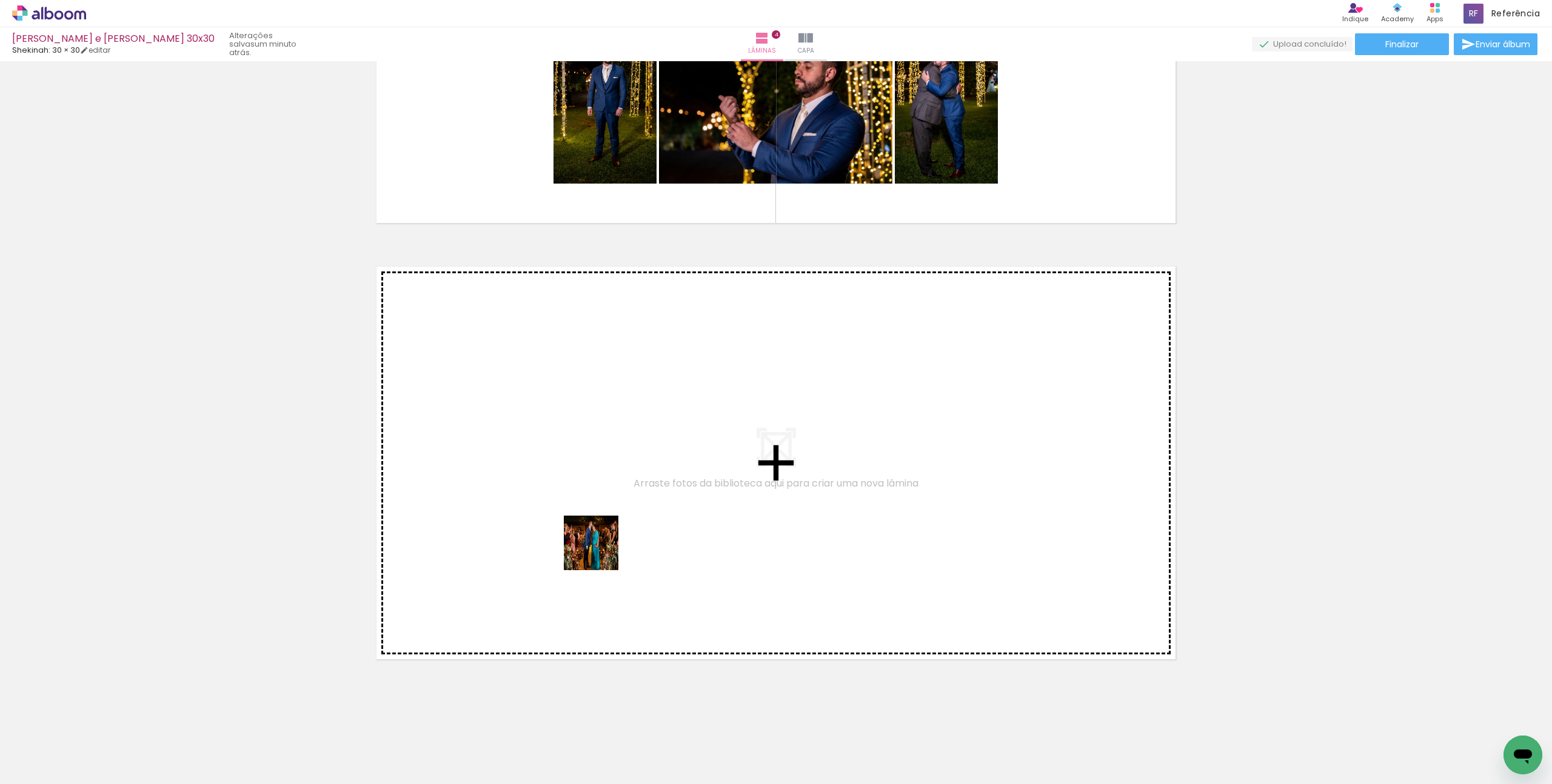
drag, startPoint x: 280, startPoint y: 747, endPoint x: 605, endPoint y: 548, distance: 381.1
click at [605, 548] on quentale-workspace at bounding box center [776, 392] width 1552 height 784
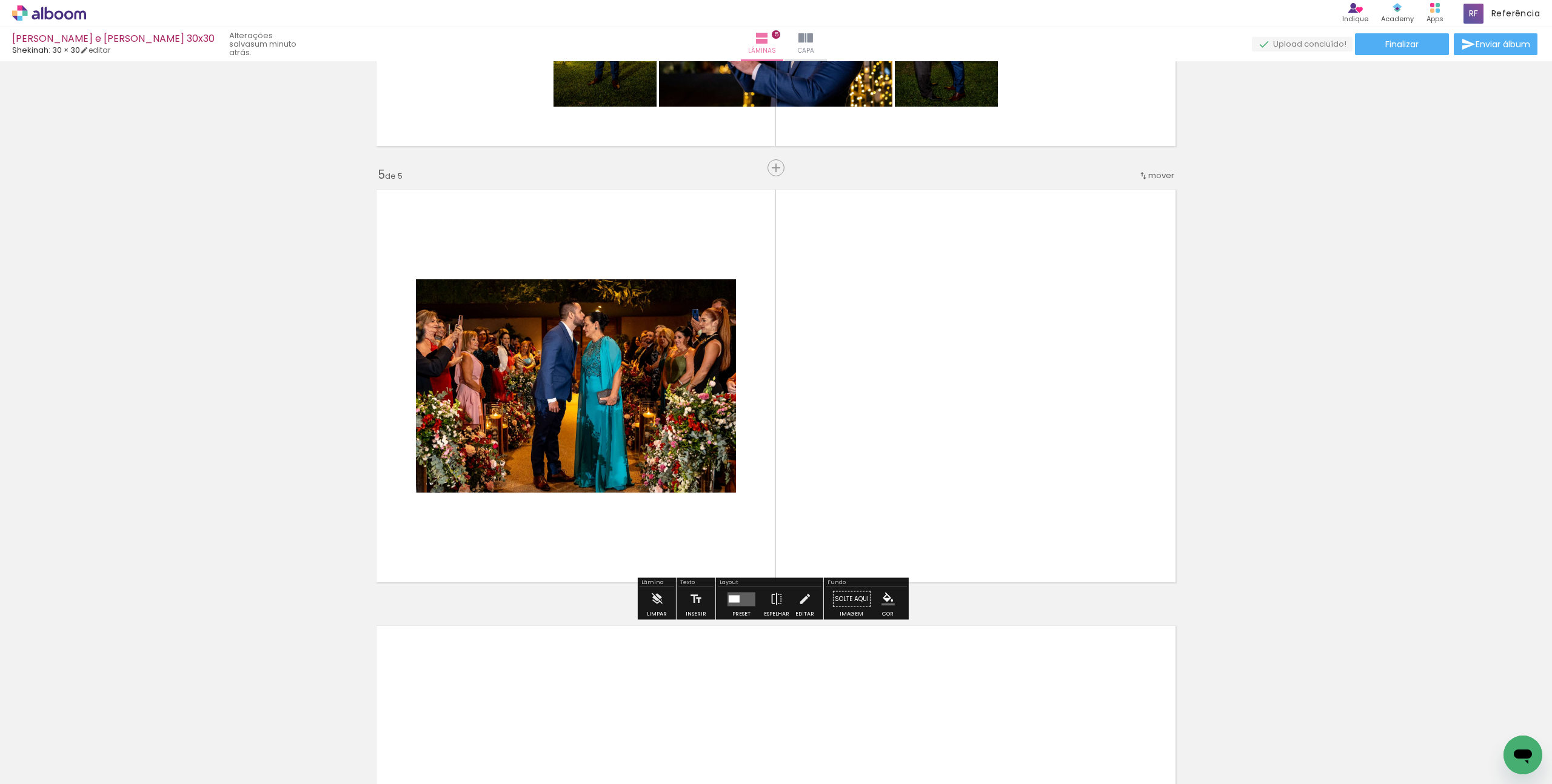
scroll to position [1660, 0]
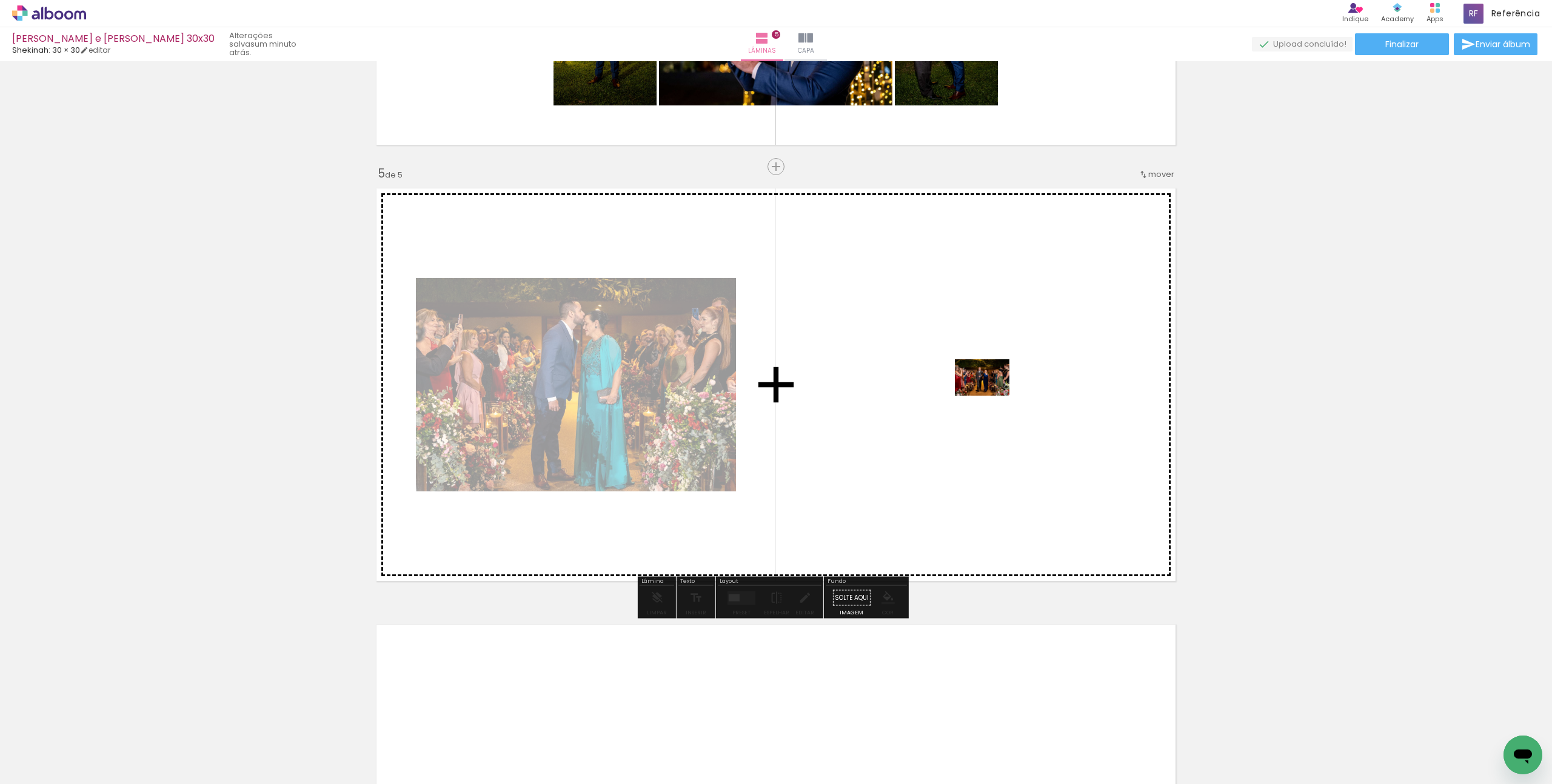
drag, startPoint x: 353, startPoint y: 741, endPoint x: 992, endPoint y: 396, distance: 726.2
click at [992, 396] on quentale-workspace at bounding box center [776, 392] width 1552 height 784
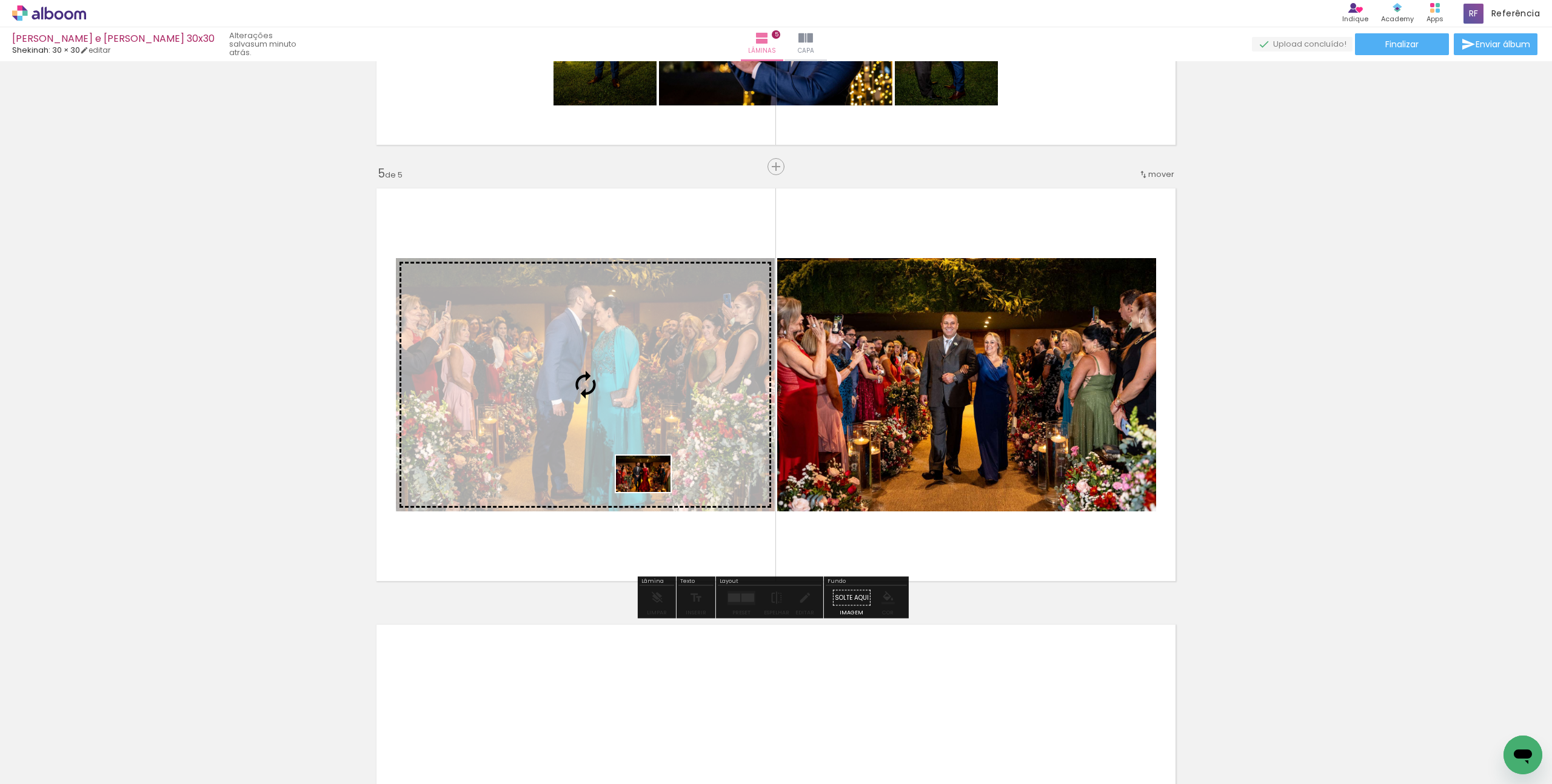
drag, startPoint x: 418, startPoint y: 749, endPoint x: 652, endPoint y: 492, distance: 347.6
click at [652, 492] on quentale-workspace at bounding box center [776, 392] width 1552 height 784
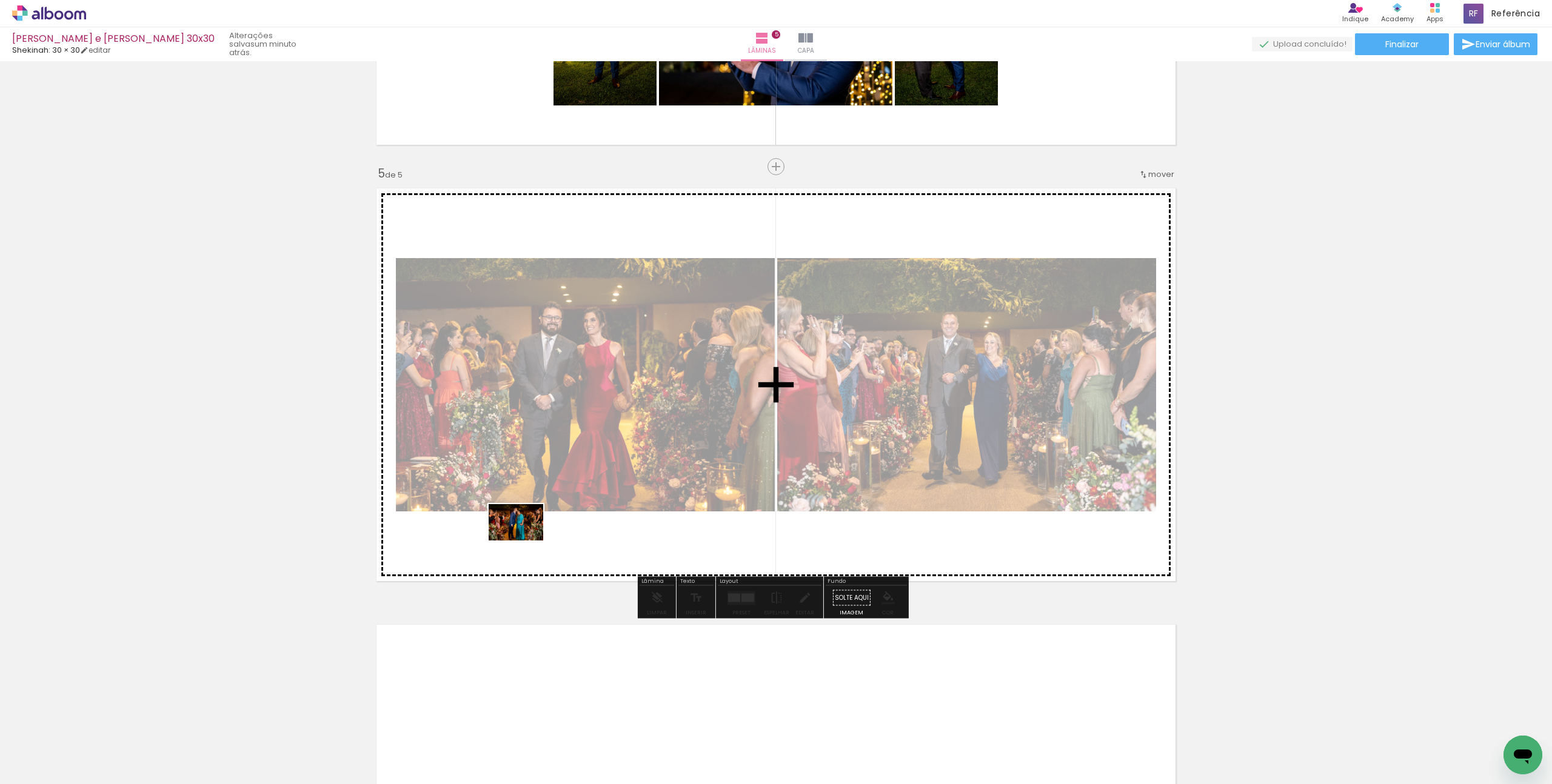
drag, startPoint x: 272, startPoint y: 741, endPoint x: 525, endPoint y: 541, distance: 322.5
click at [525, 541] on quentale-workspace at bounding box center [776, 392] width 1552 height 784
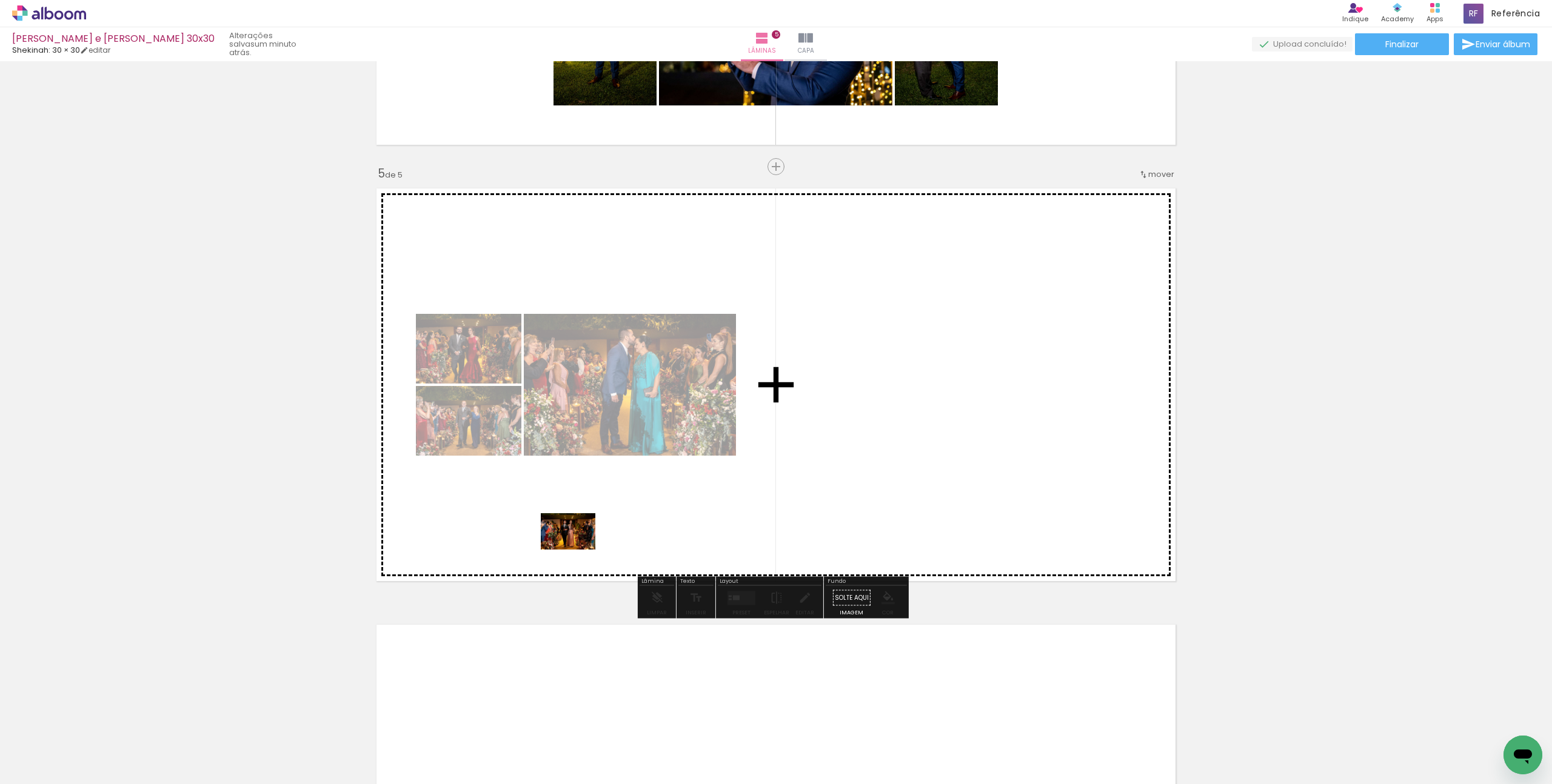
drag, startPoint x: 468, startPoint y: 746, endPoint x: 577, endPoint y: 550, distance: 224.3
click at [577, 550] on quentale-workspace at bounding box center [776, 392] width 1552 height 784
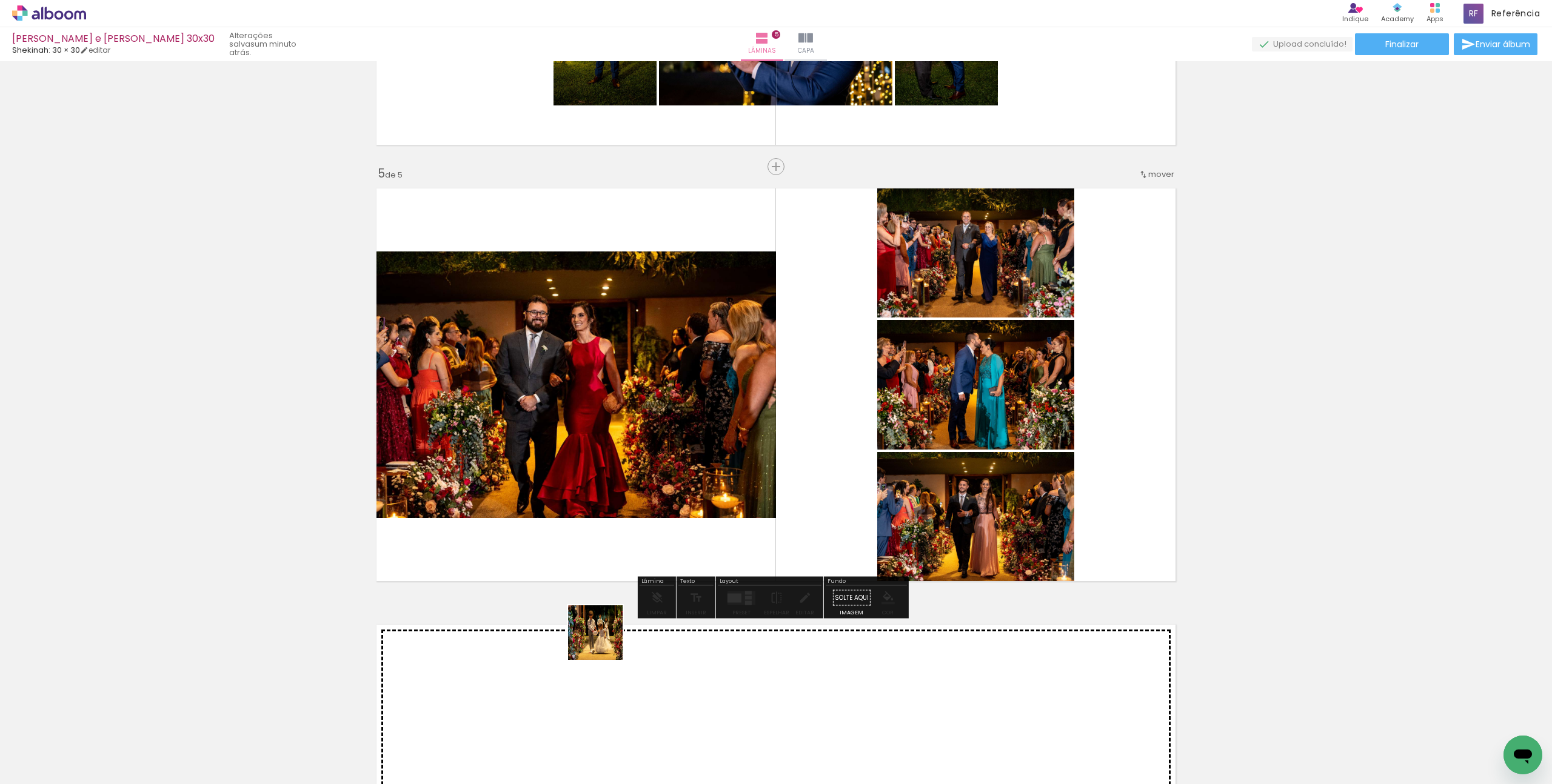
drag, startPoint x: 531, startPoint y: 756, endPoint x: 670, endPoint y: 548, distance: 250.2
click at [670, 548] on quentale-workspace at bounding box center [776, 392] width 1552 height 784
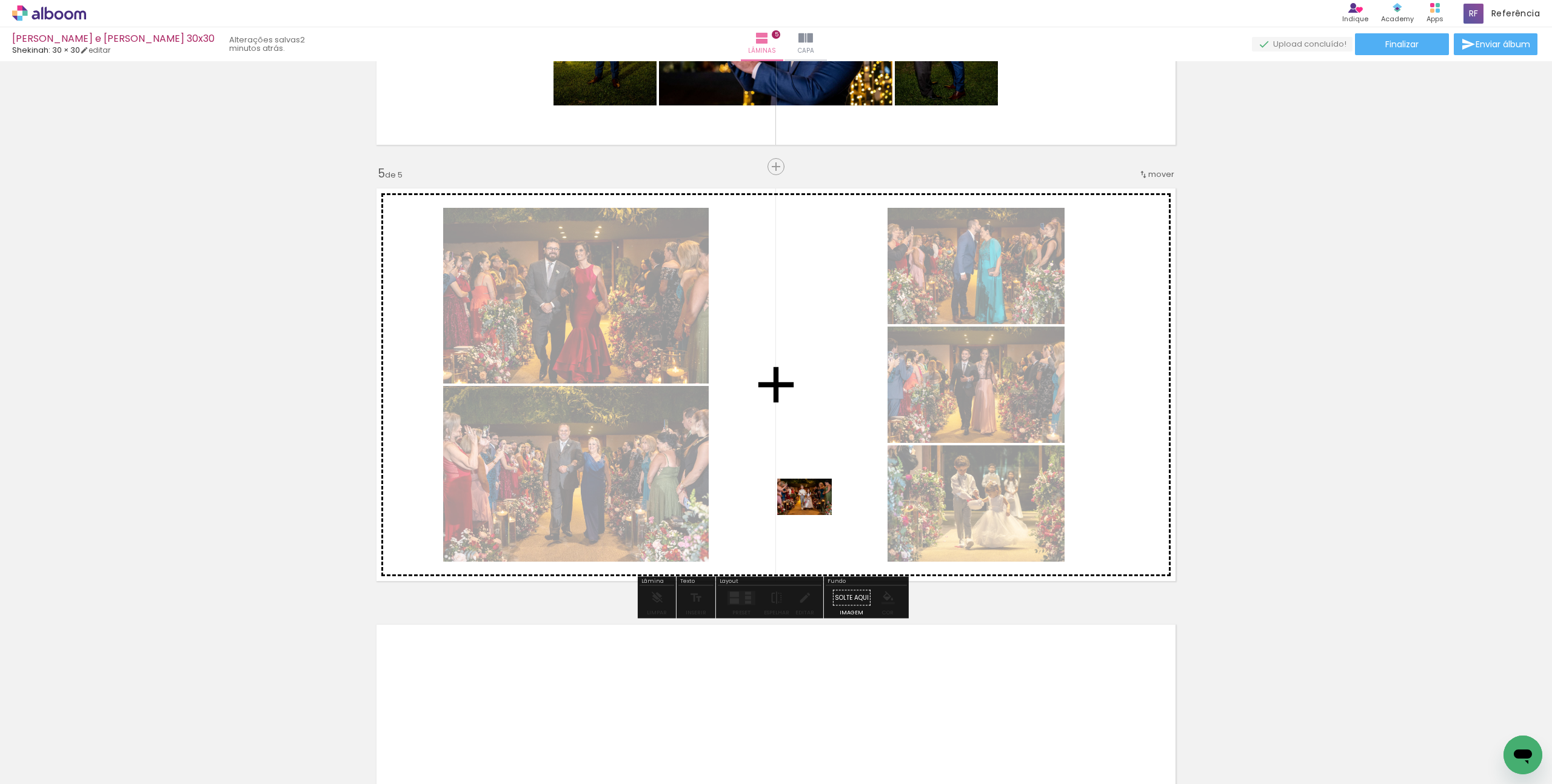
drag, startPoint x: 628, startPoint y: 745, endPoint x: 814, endPoint y: 515, distance: 295.8
click at [814, 515] on quentale-workspace at bounding box center [776, 392] width 1552 height 784
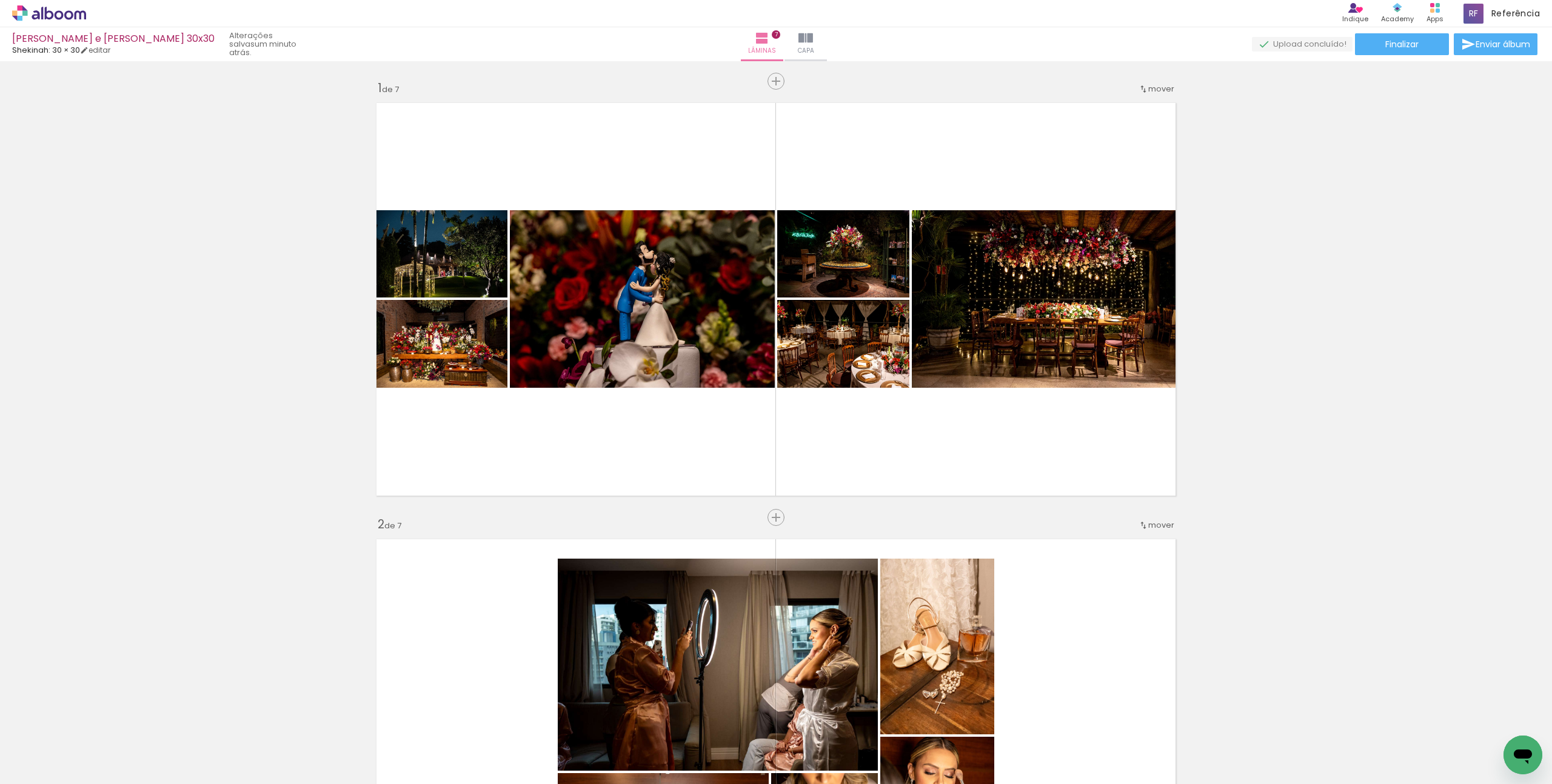
scroll to position [0, 1208]
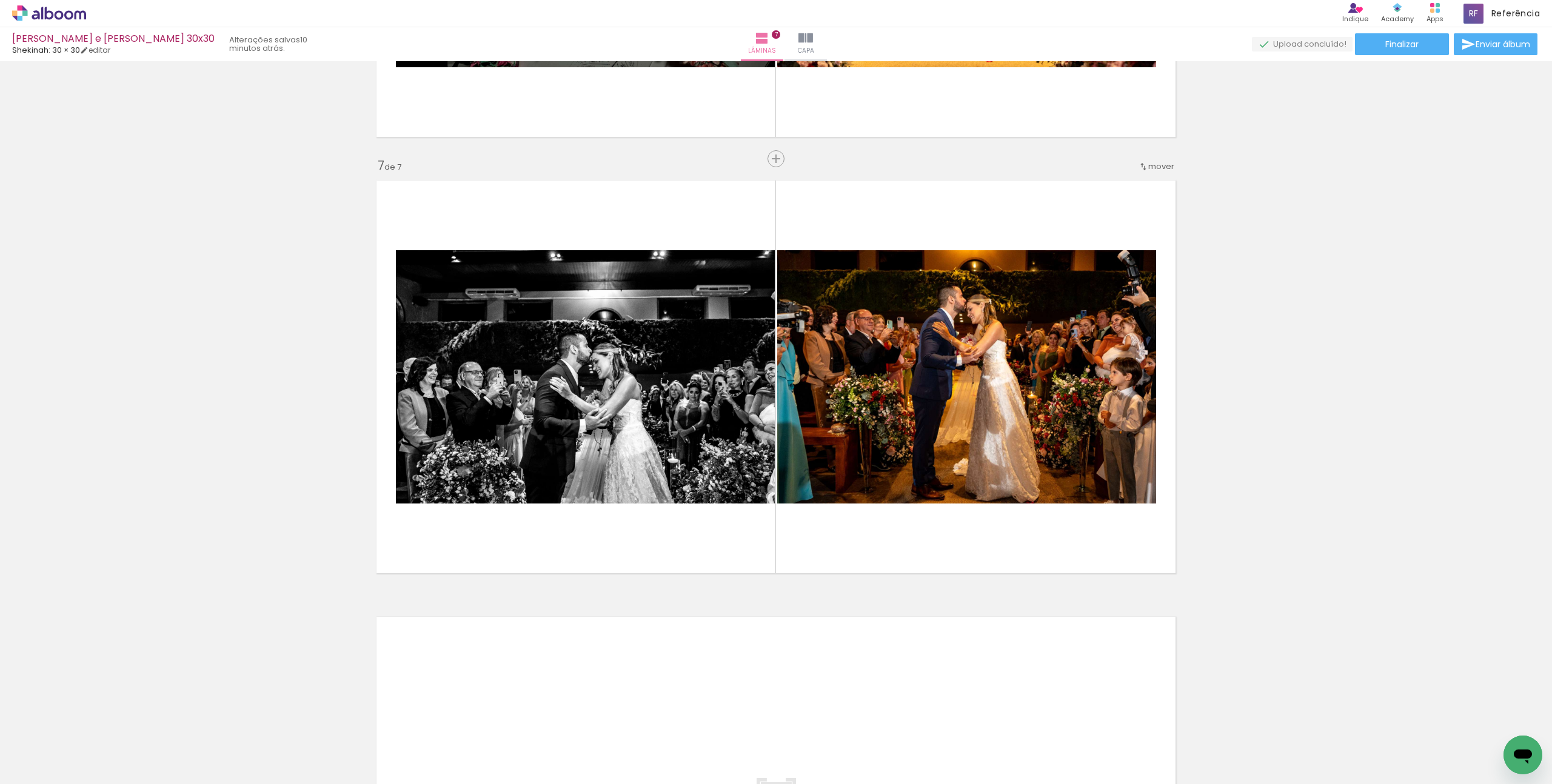
scroll to position [0, 1208]
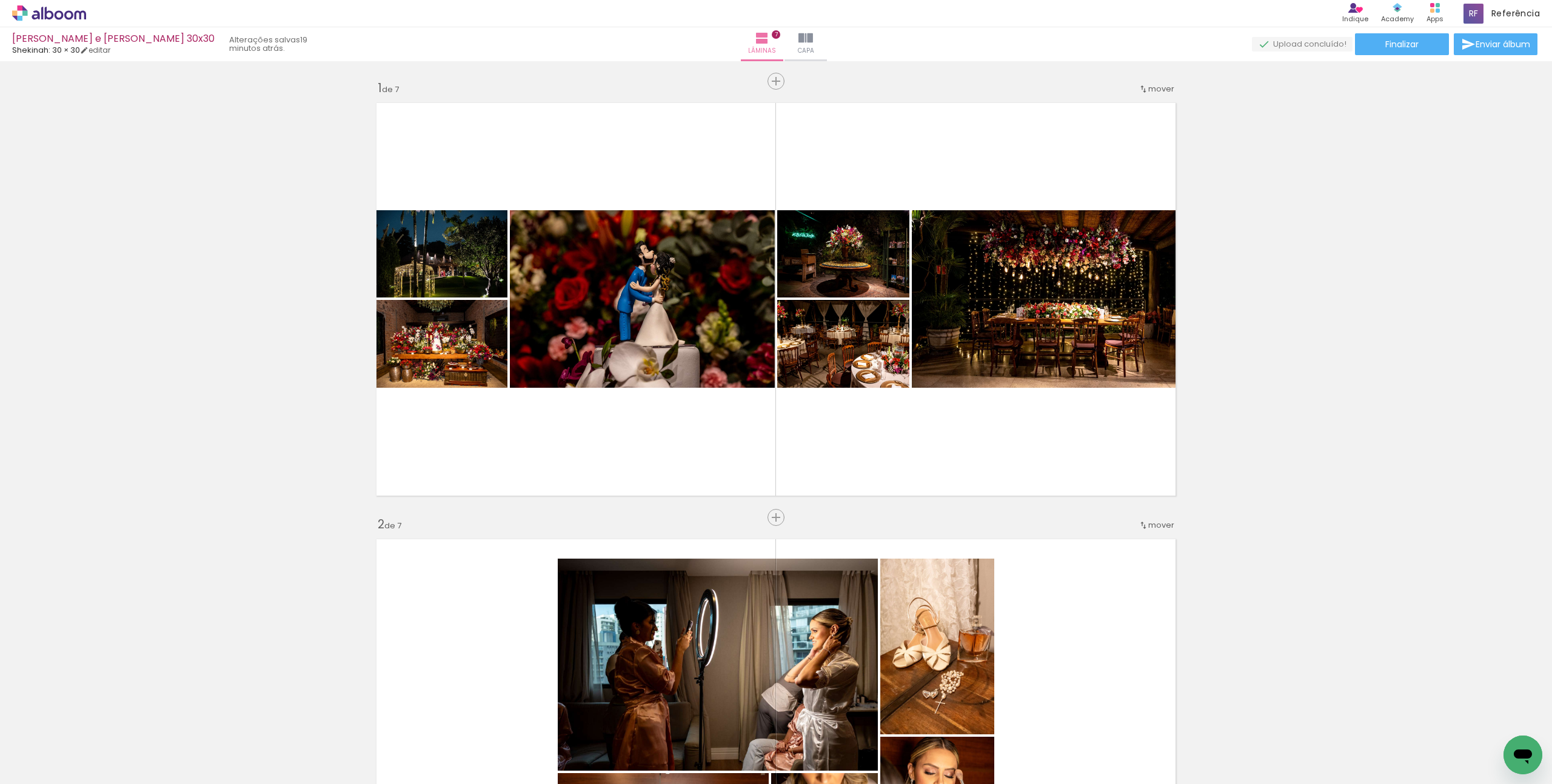
scroll to position [0, 1208]
